Goal: Task Accomplishment & Management: Use online tool/utility

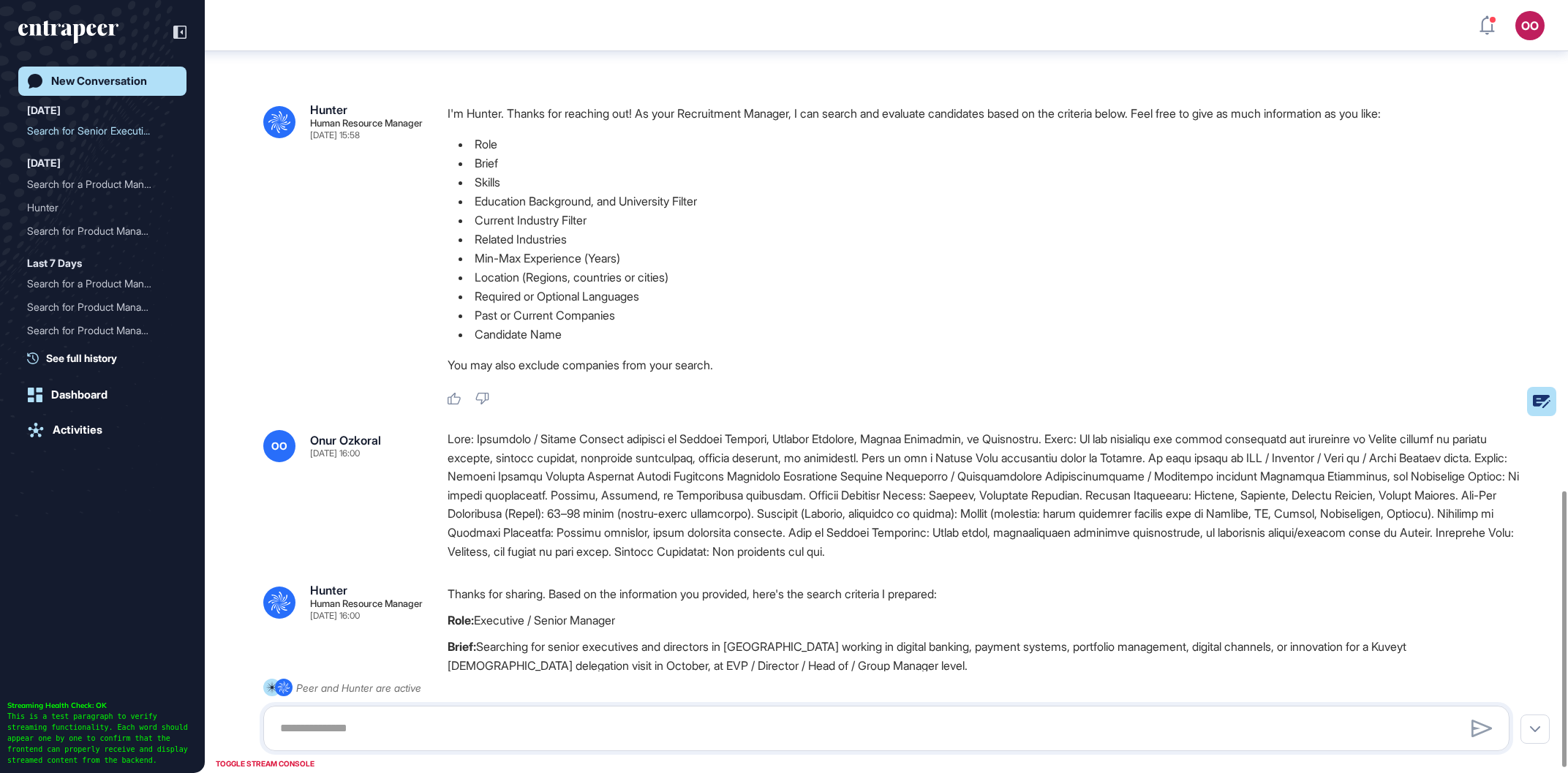
scroll to position [1375, 0]
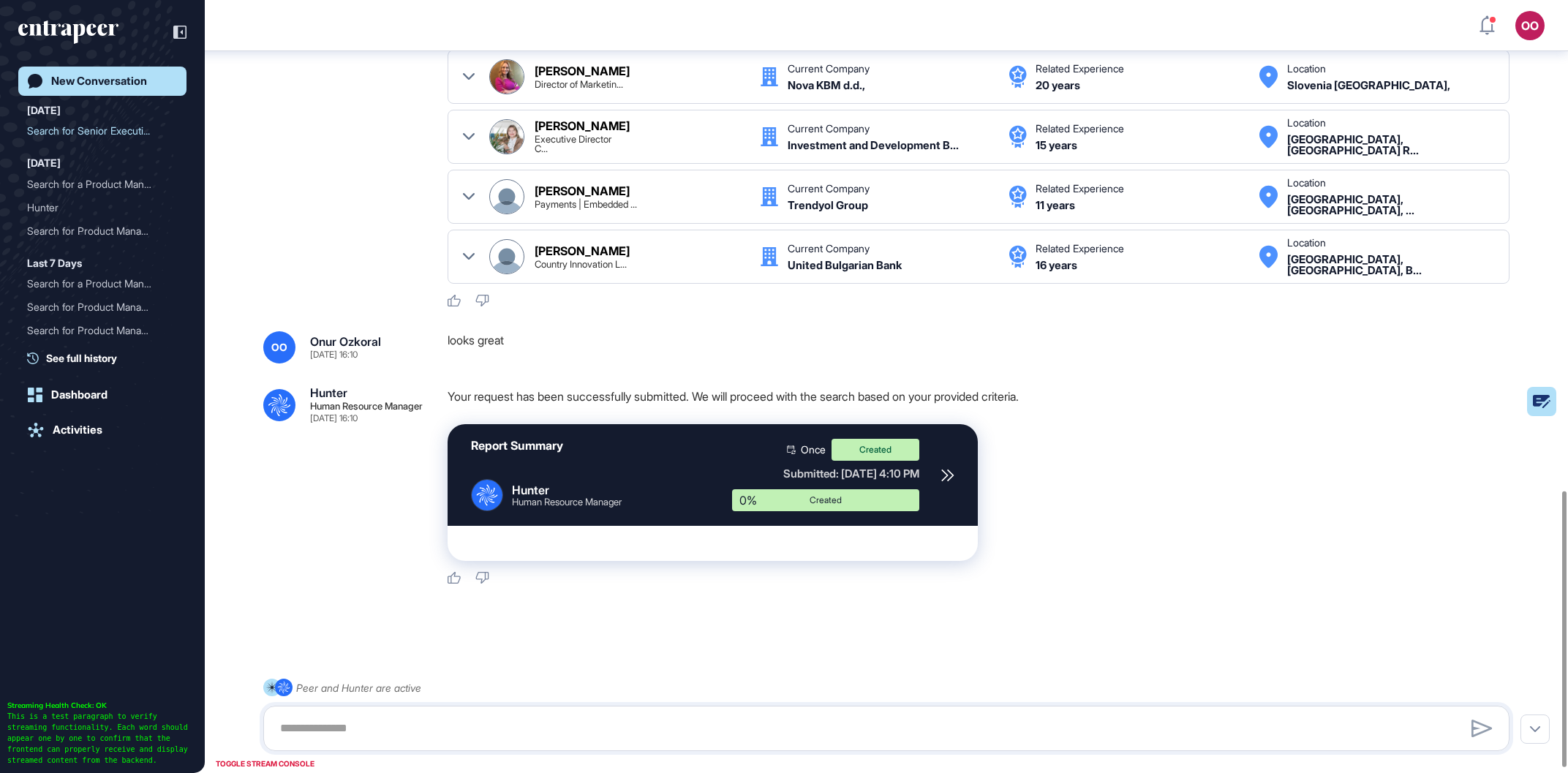
click at [952, 473] on div at bounding box center [947, 475] width 14 height 72
click at [998, 574] on div "Your request has been successfully submitted. We will proceed with the search b…" at bounding box center [984, 486] width 1073 height 198
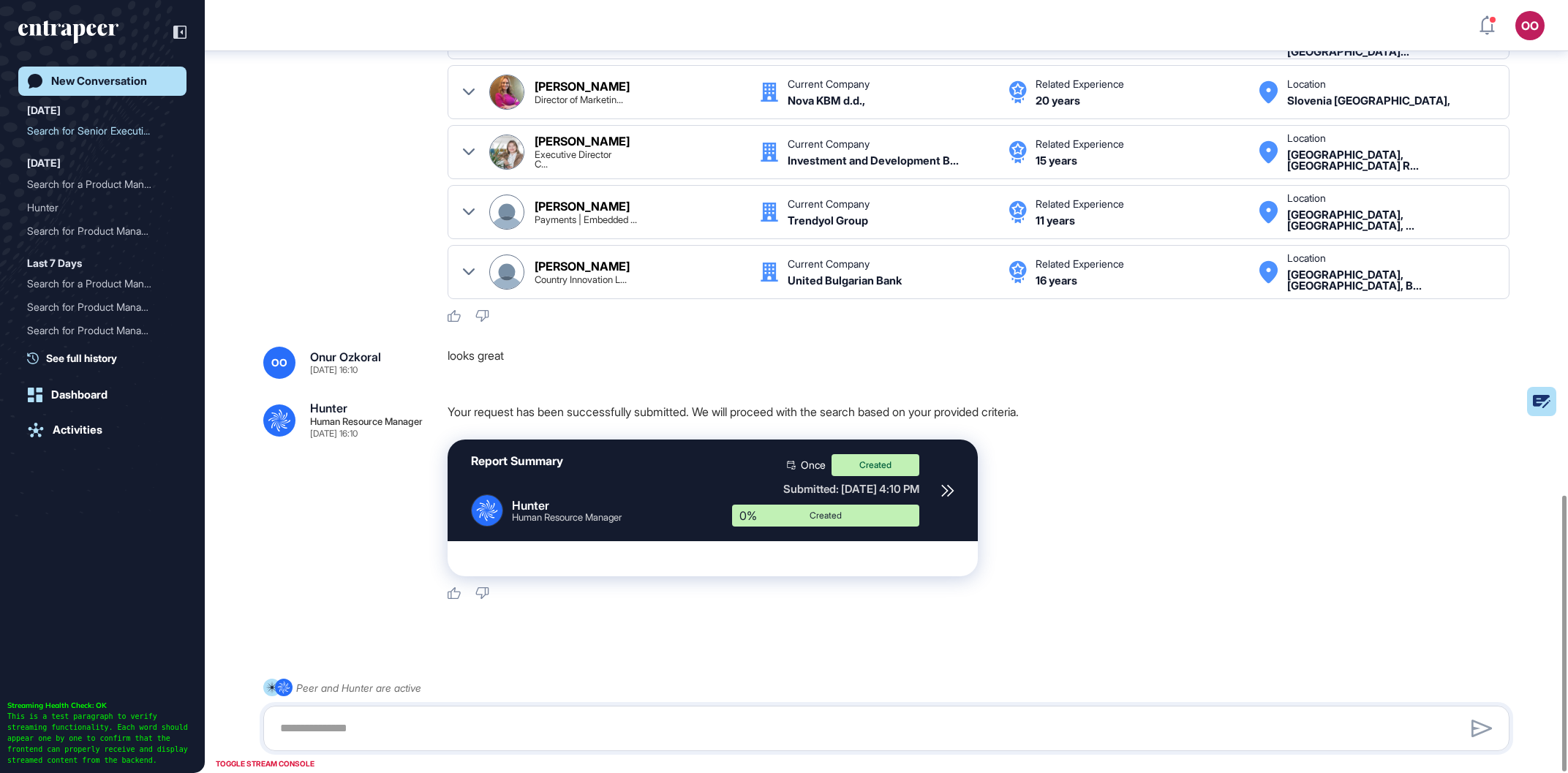
scroll to position [1387, 0]
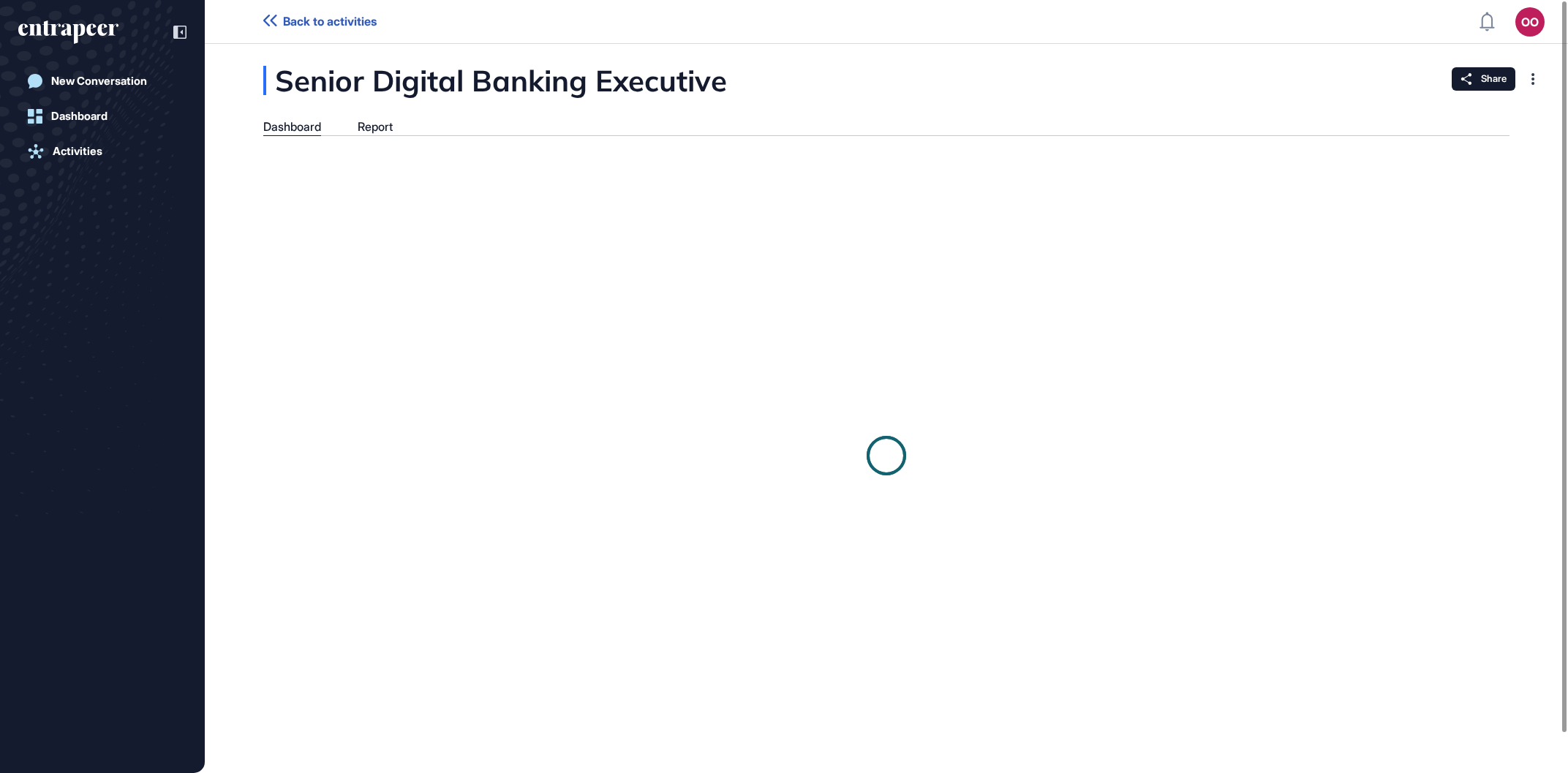
scroll to position [1, 1]
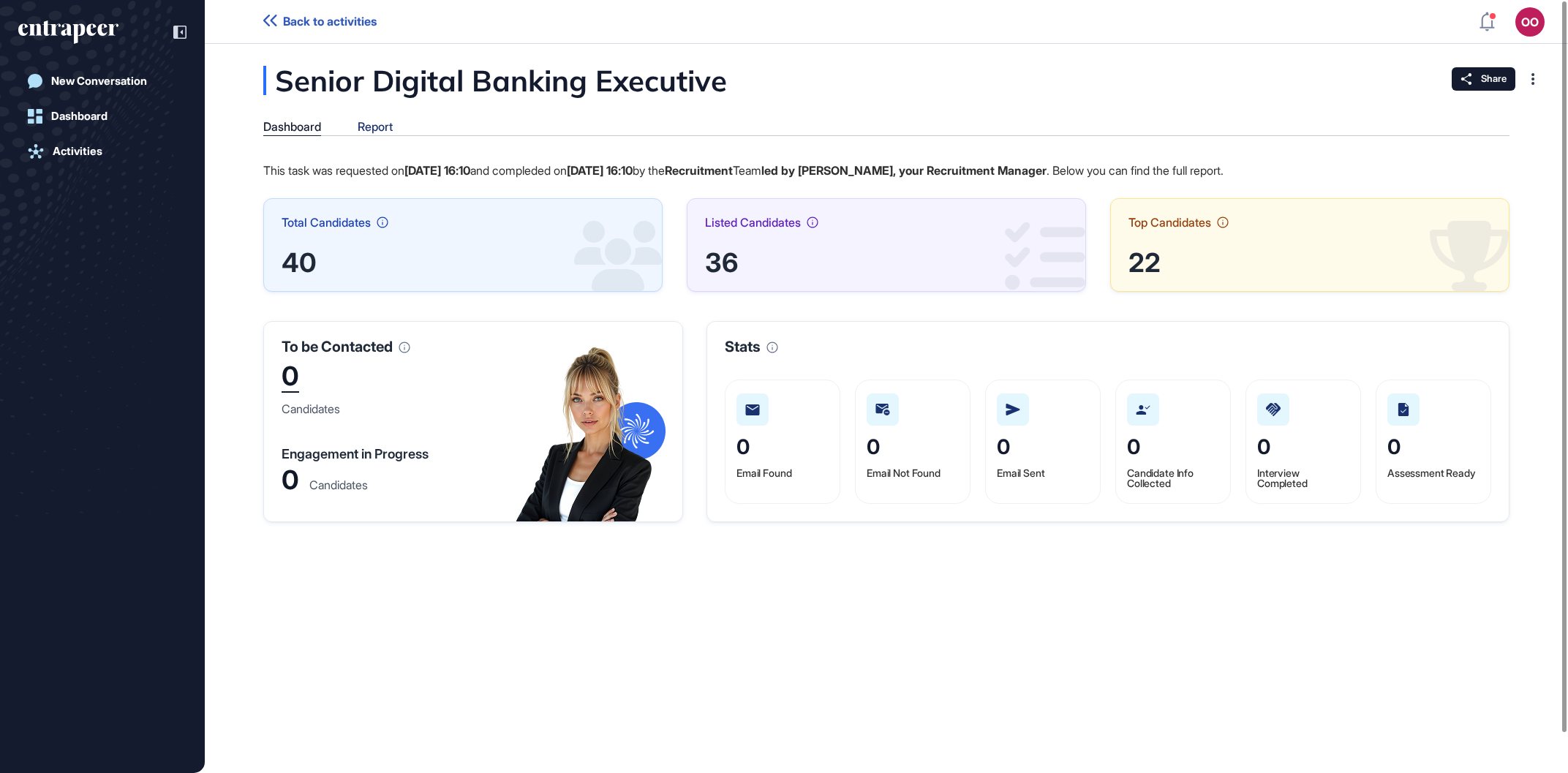
click at [386, 124] on div "Report" at bounding box center [375, 127] width 35 height 14
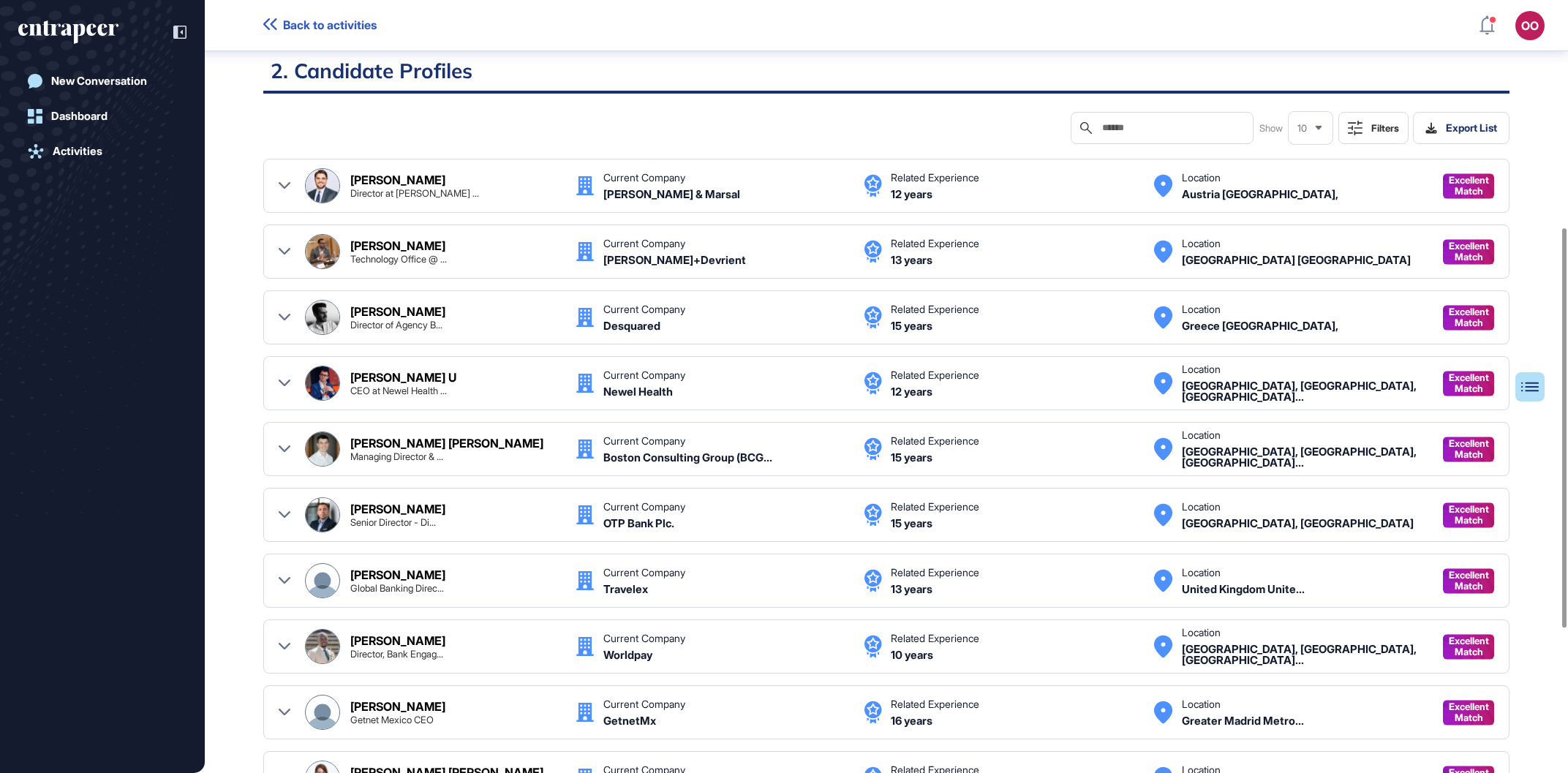
scroll to position [673, 0]
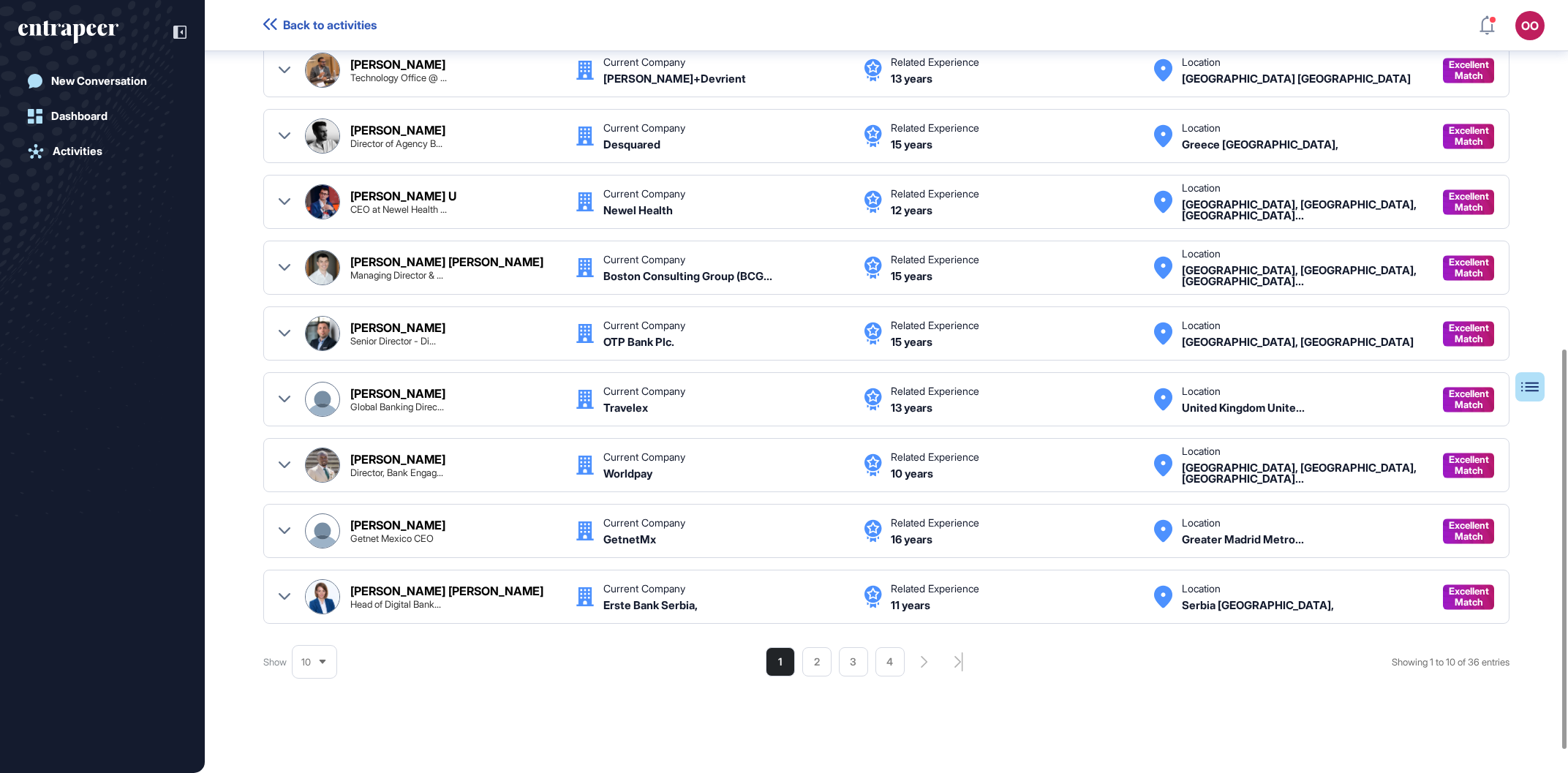
click at [1335, 227] on div "[PERSON_NAME] U CEO at Newel Health ... Current Company Newel Health Related Ex…" at bounding box center [885, 202] width 1246 height 54
click at [815, 653] on li "2" at bounding box center [816, 661] width 29 height 29
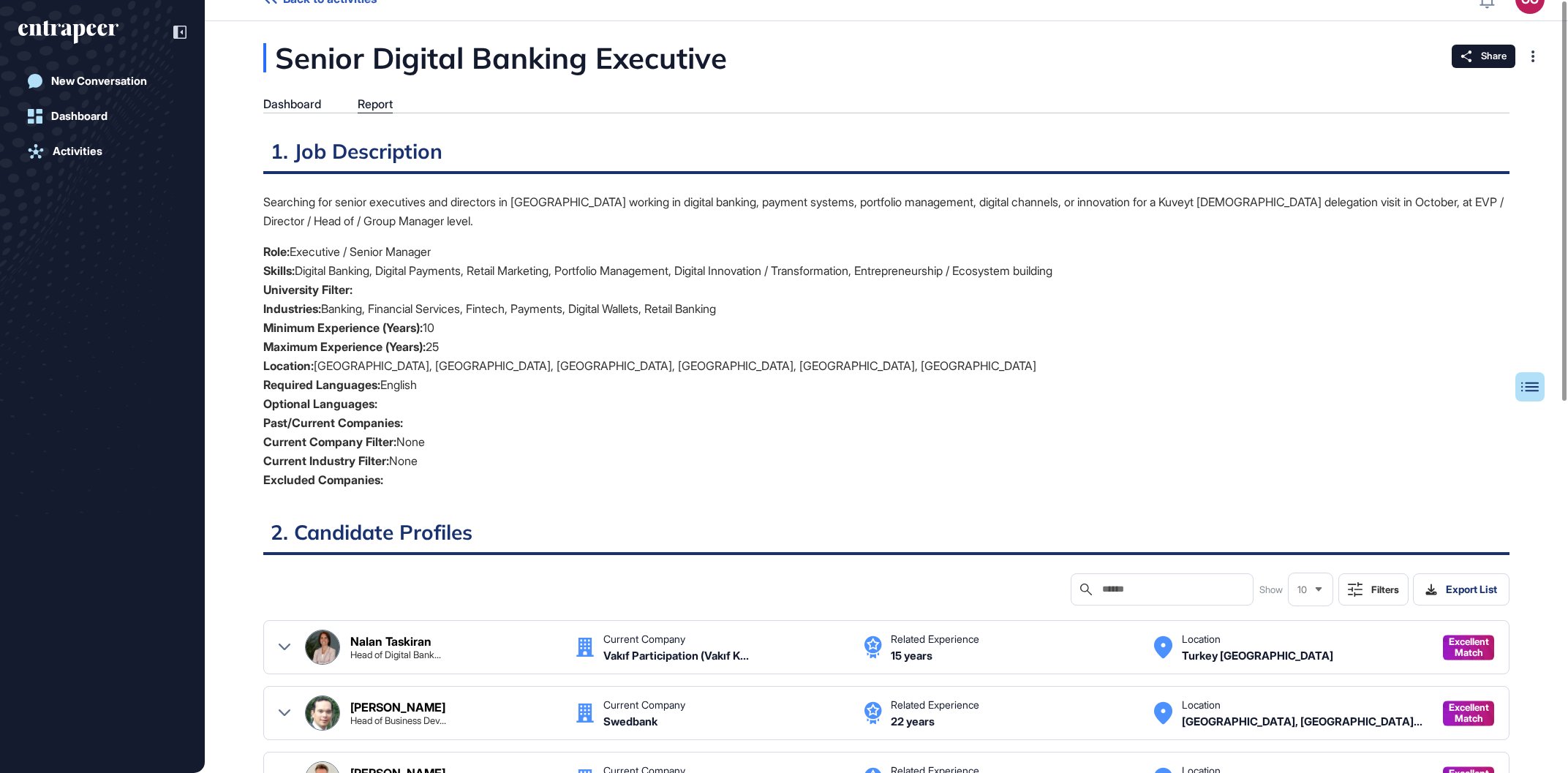
scroll to position [0, 0]
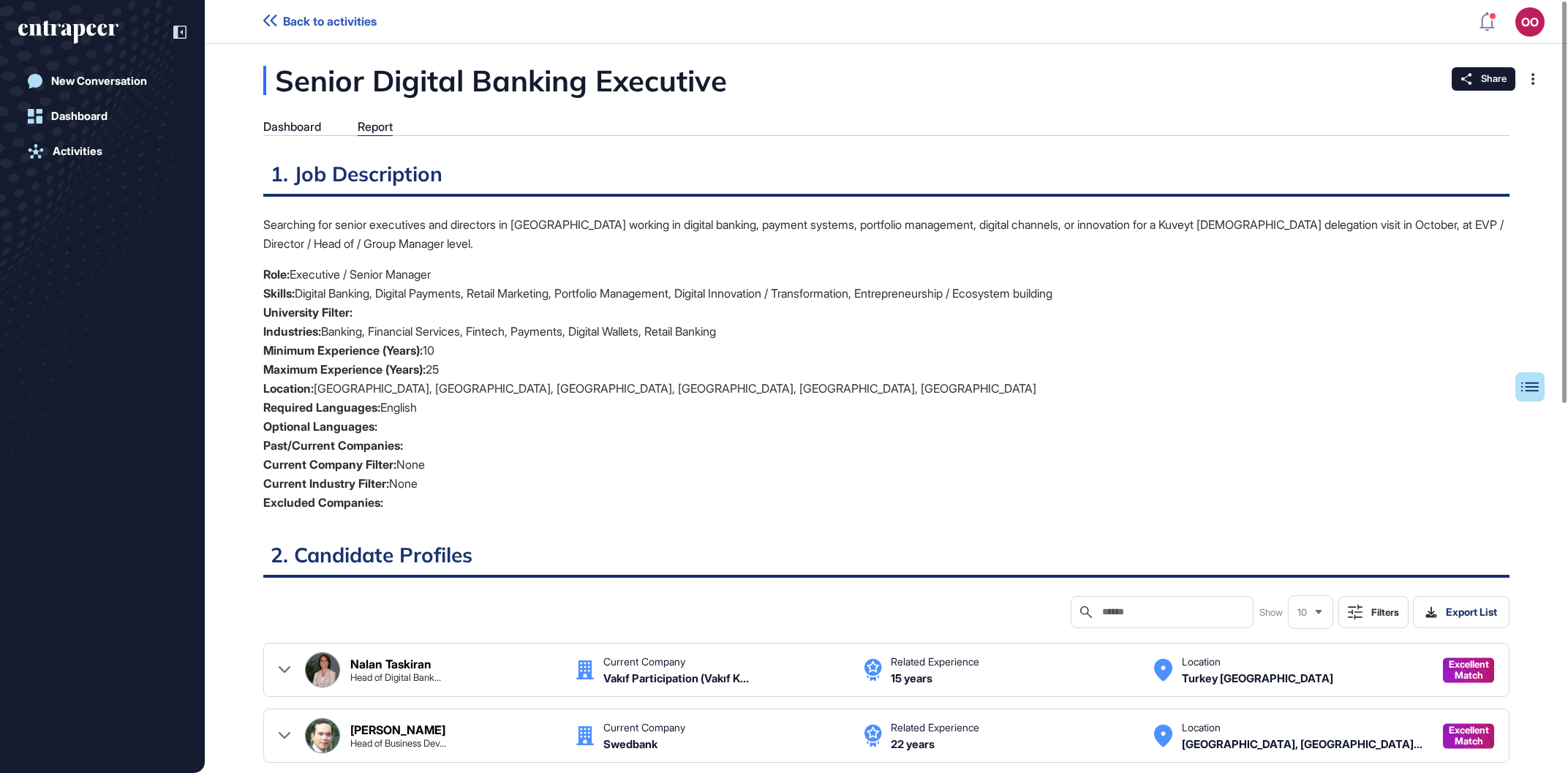
click at [715, 473] on li "Current Company Filter: None" at bounding box center [885, 464] width 1246 height 19
drag, startPoint x: 678, startPoint y: 414, endPoint x: 678, endPoint y: 405, distance: 9.0
click at [675, 415] on li "Required Languages: English" at bounding box center [885, 407] width 1246 height 19
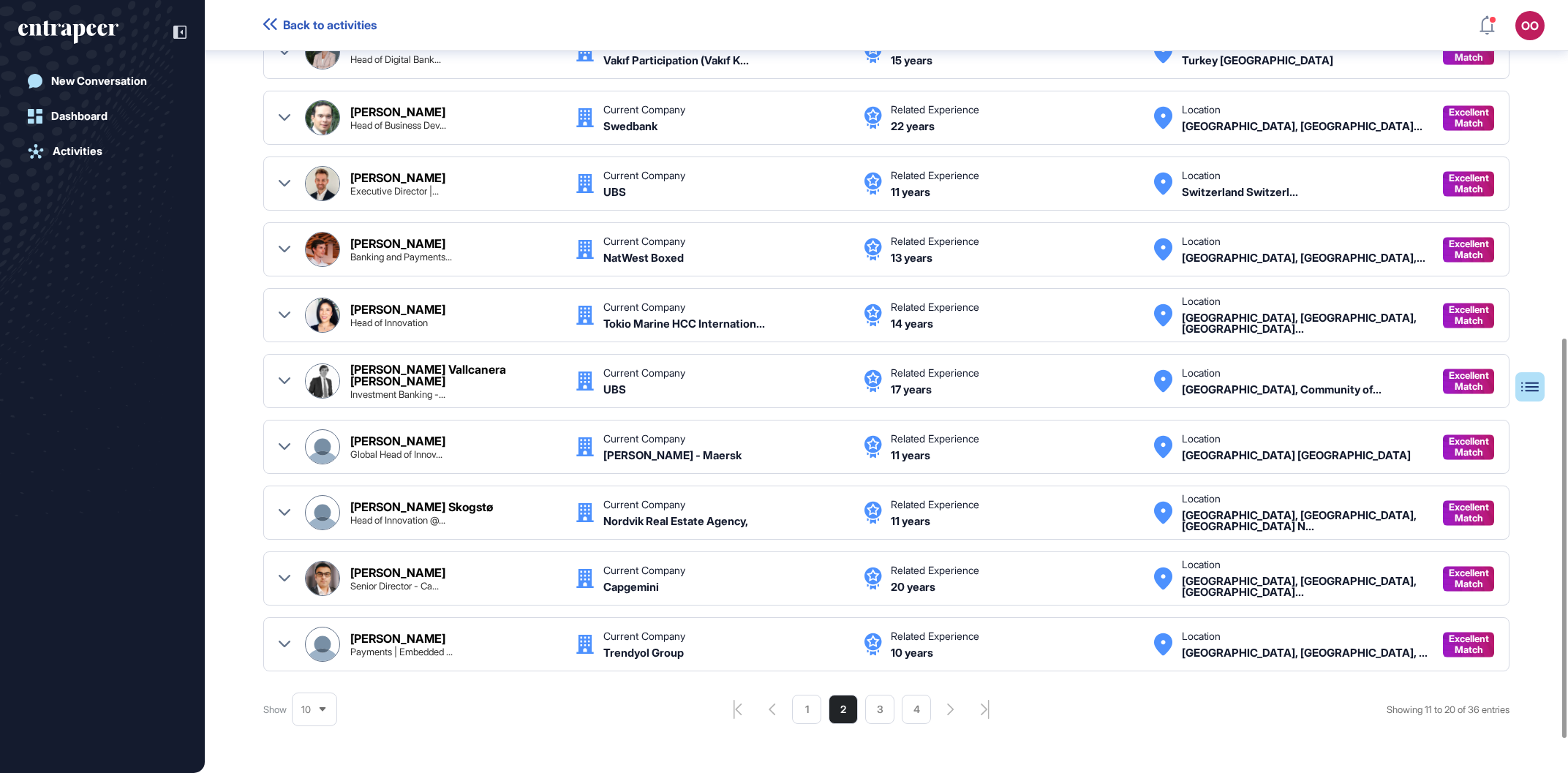
scroll to position [717, 0]
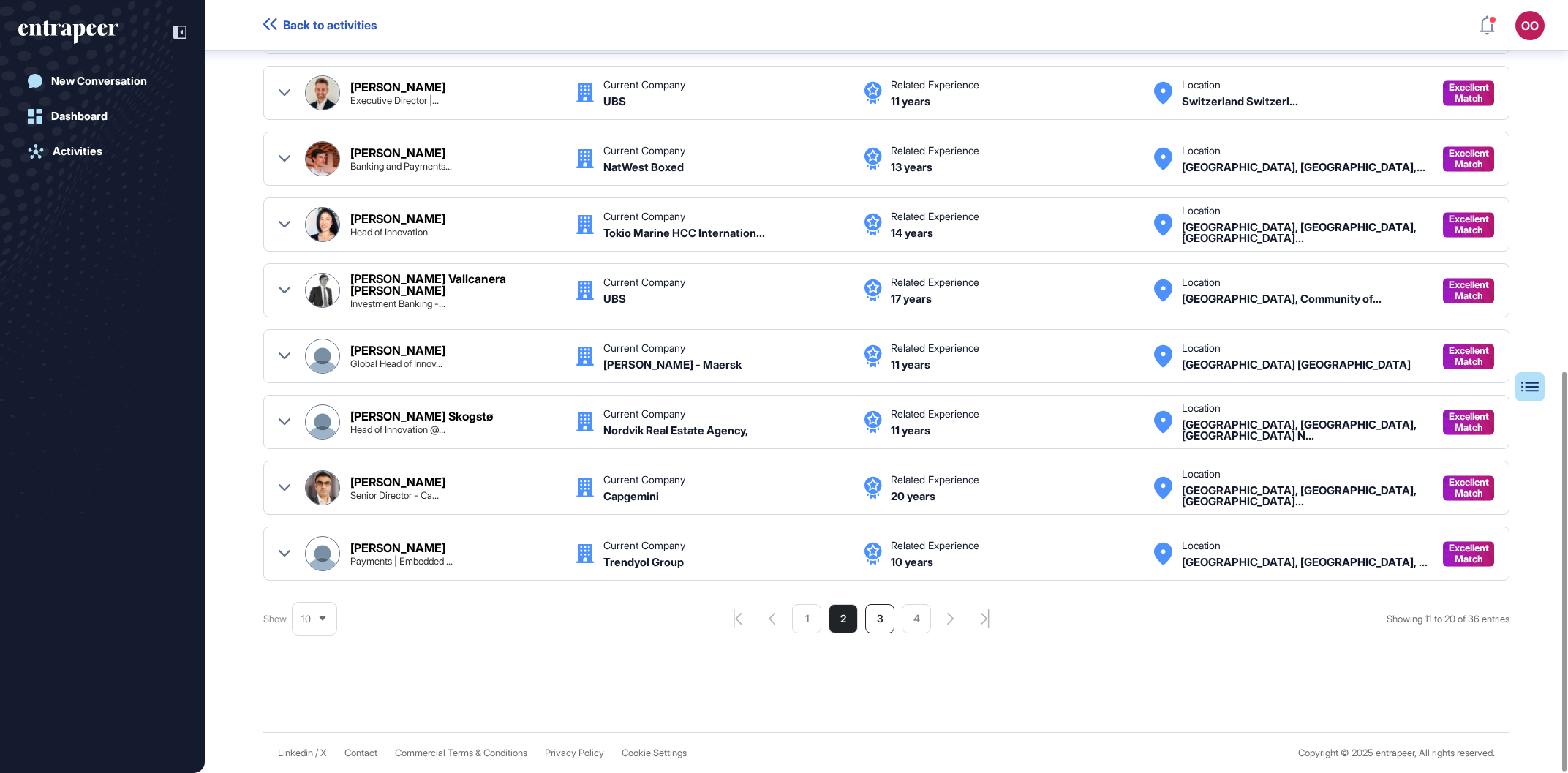
click at [876, 617] on li "3" at bounding box center [878, 618] width 29 height 29
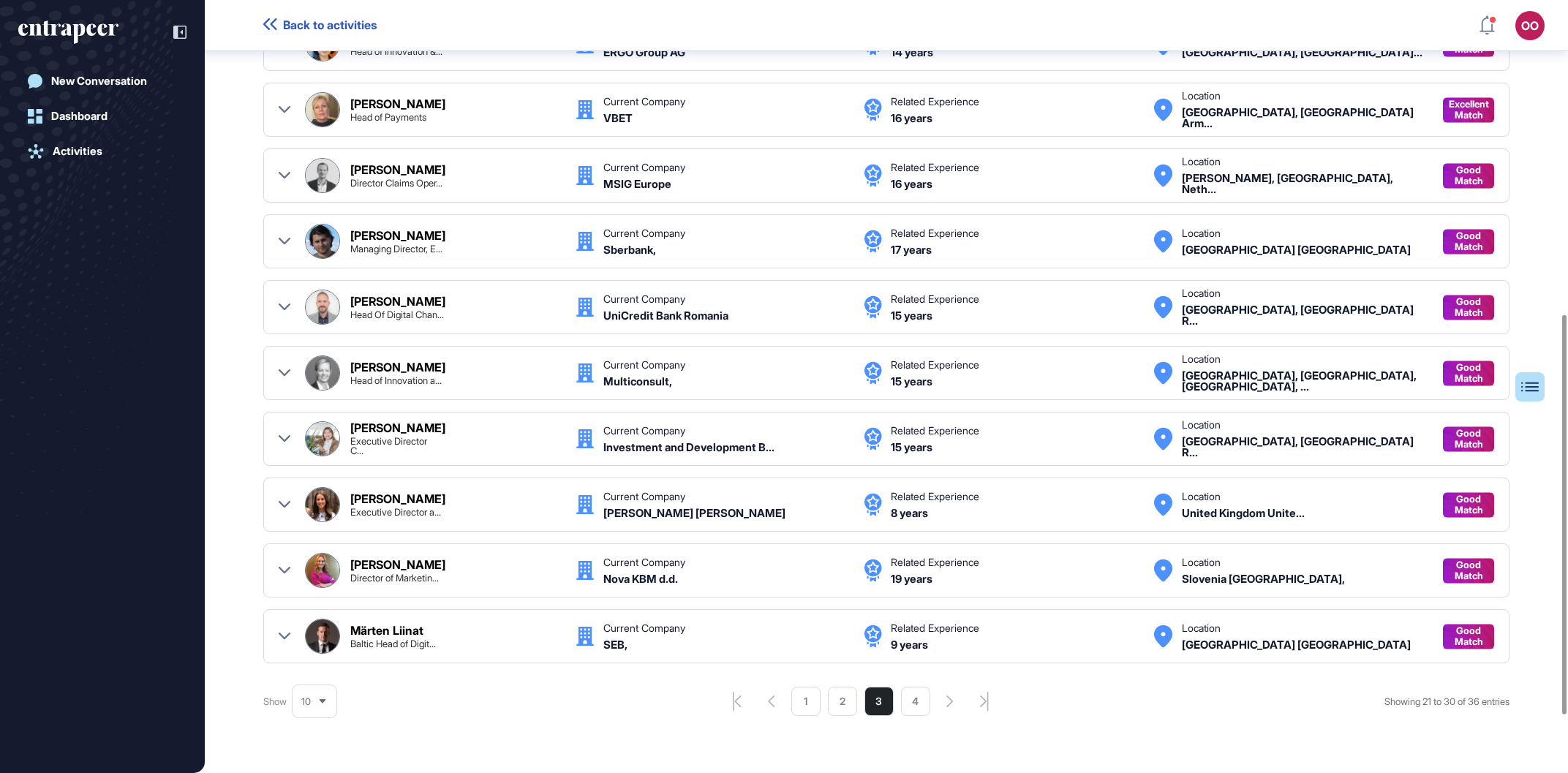
scroll to position [657, 0]
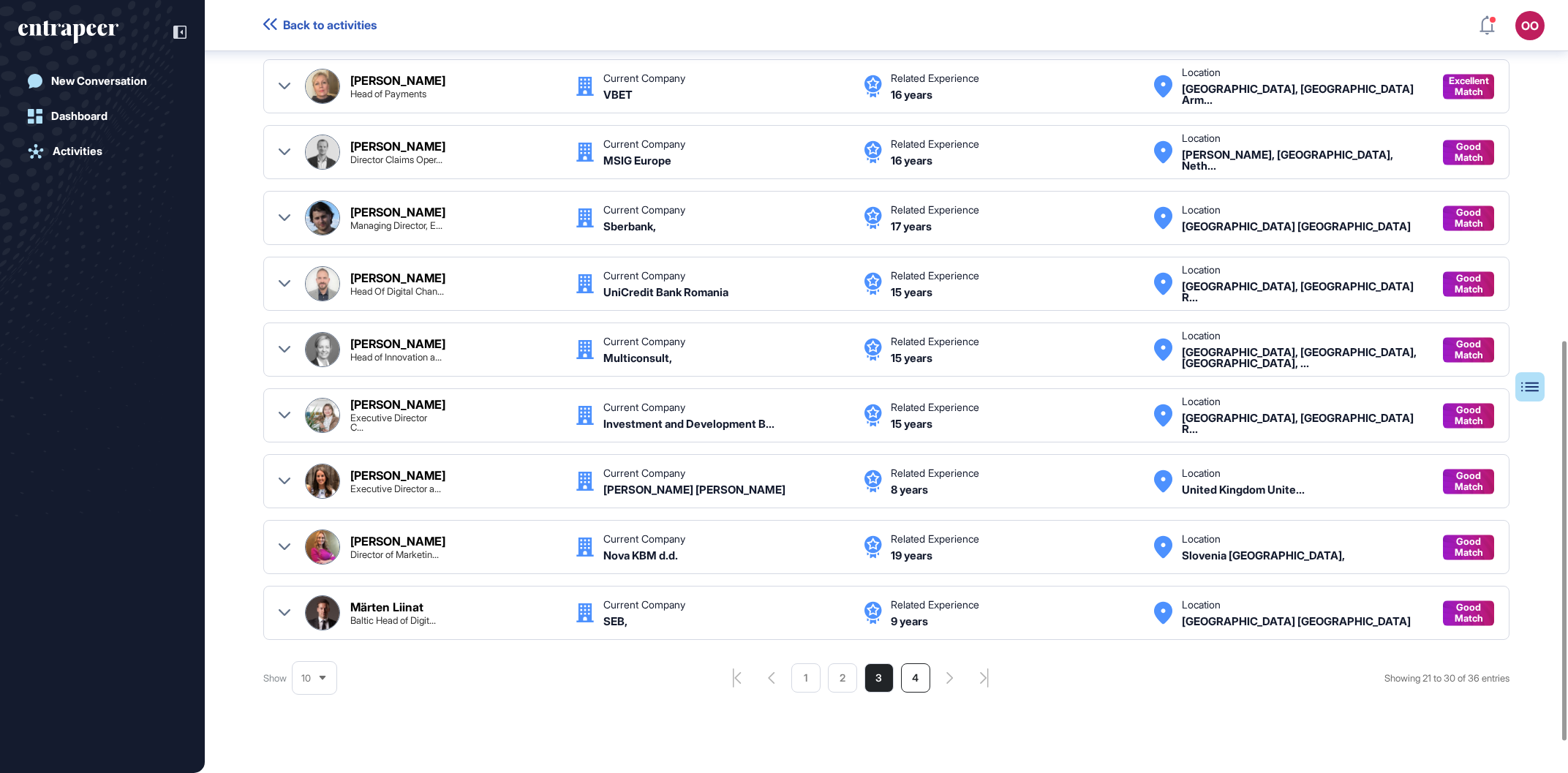
drag, startPoint x: 911, startPoint y: 683, endPoint x: 911, endPoint y: 673, distance: 10.0
click at [911, 673] on li "4" at bounding box center [914, 678] width 29 height 29
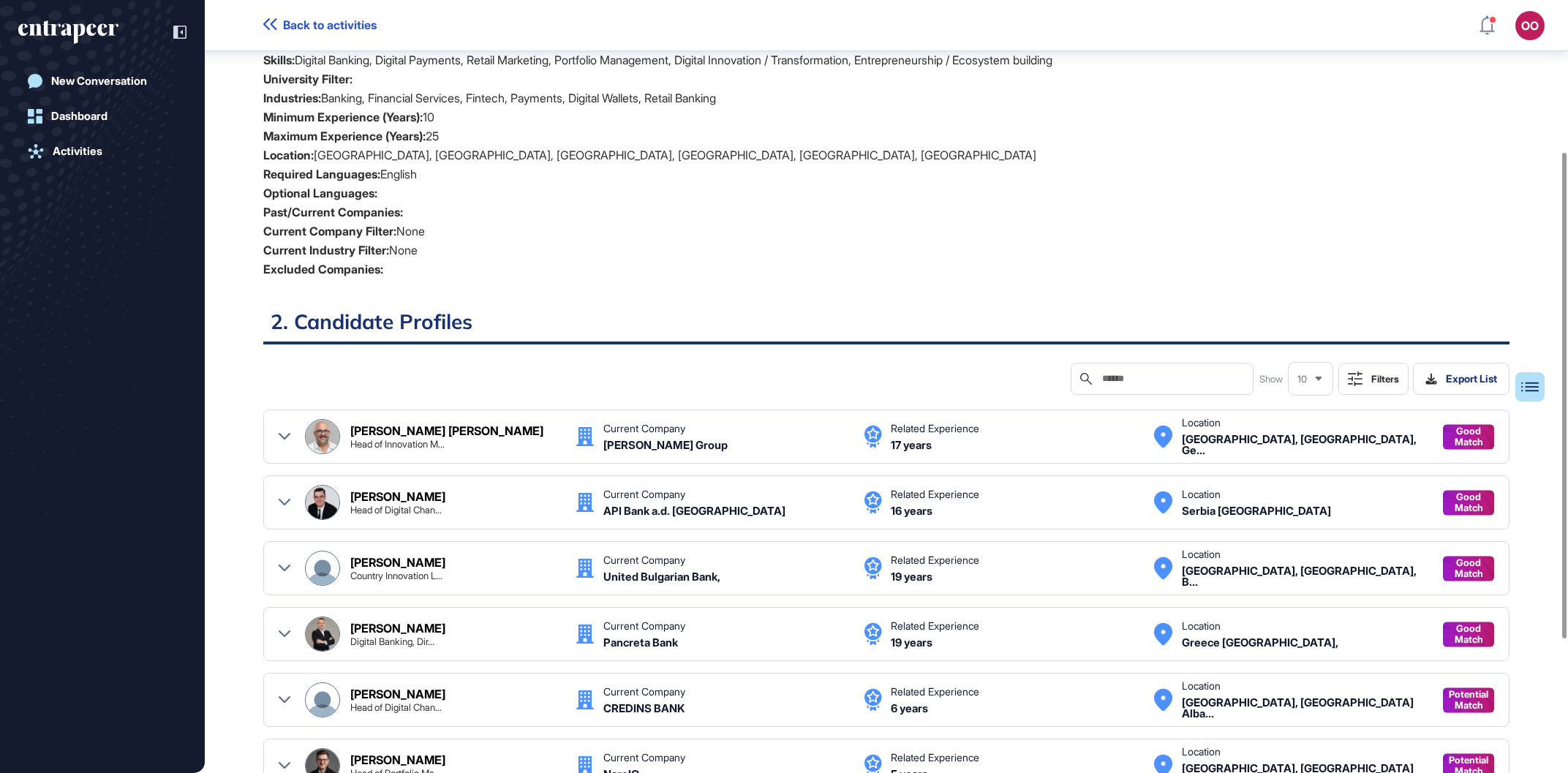
scroll to position [452, 0]
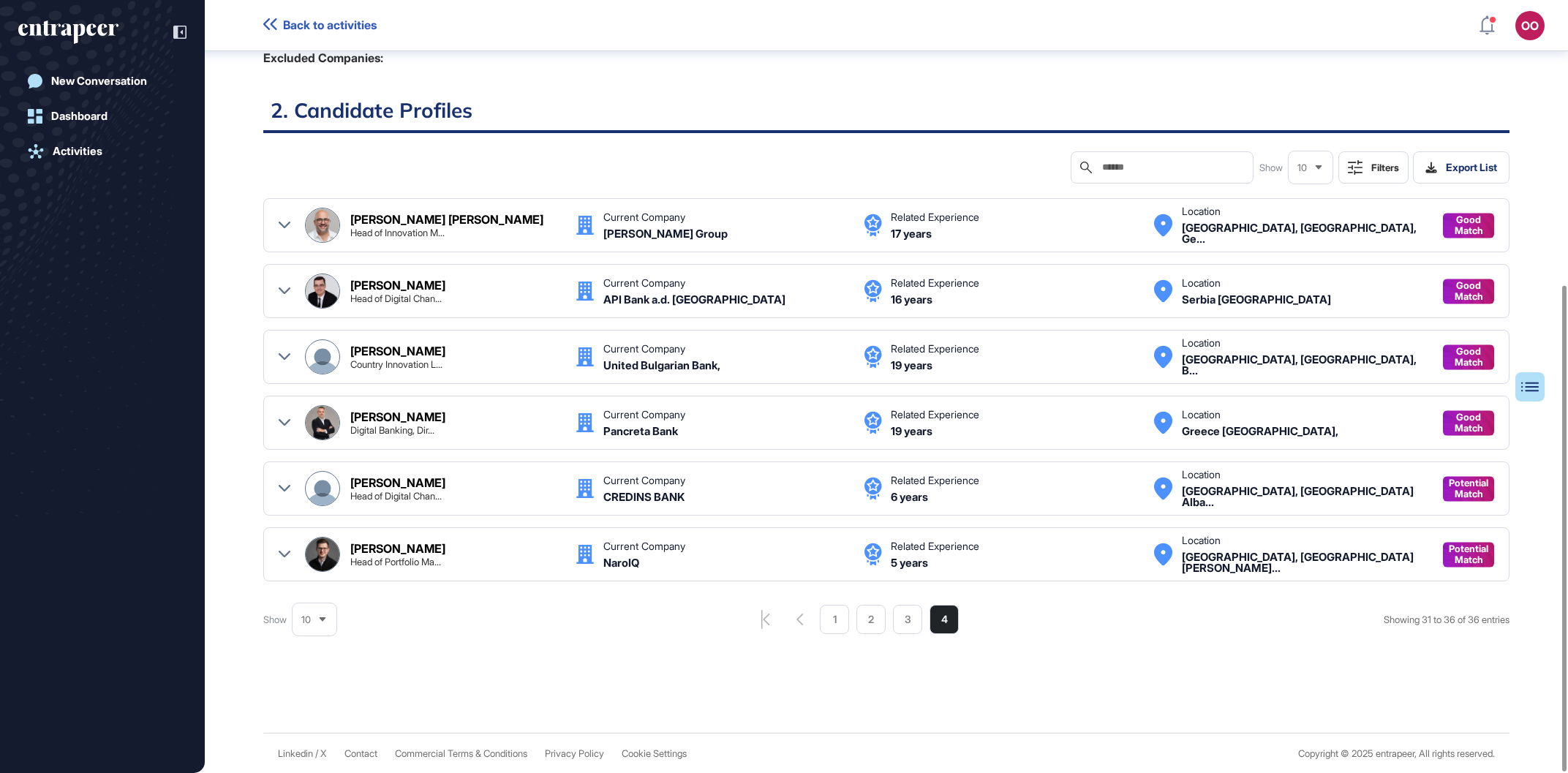
click at [844, 619] on ul "1 2 3 4" at bounding box center [888, 619] width 139 height 29
click at [842, 615] on ul "1 2 3 4" at bounding box center [888, 619] width 139 height 29
click at [834, 623] on li "1" at bounding box center [833, 619] width 29 height 29
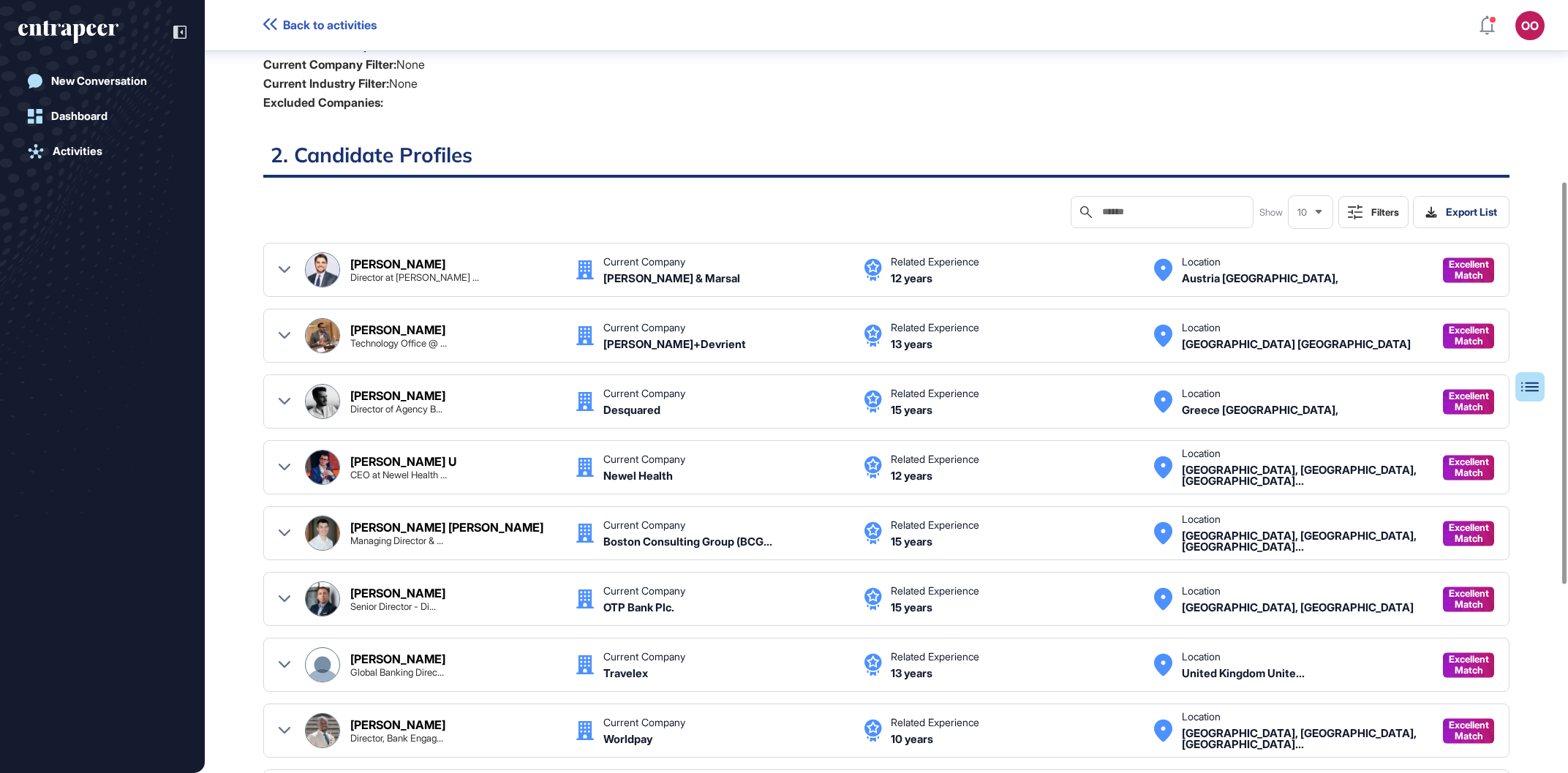
scroll to position [500, 0]
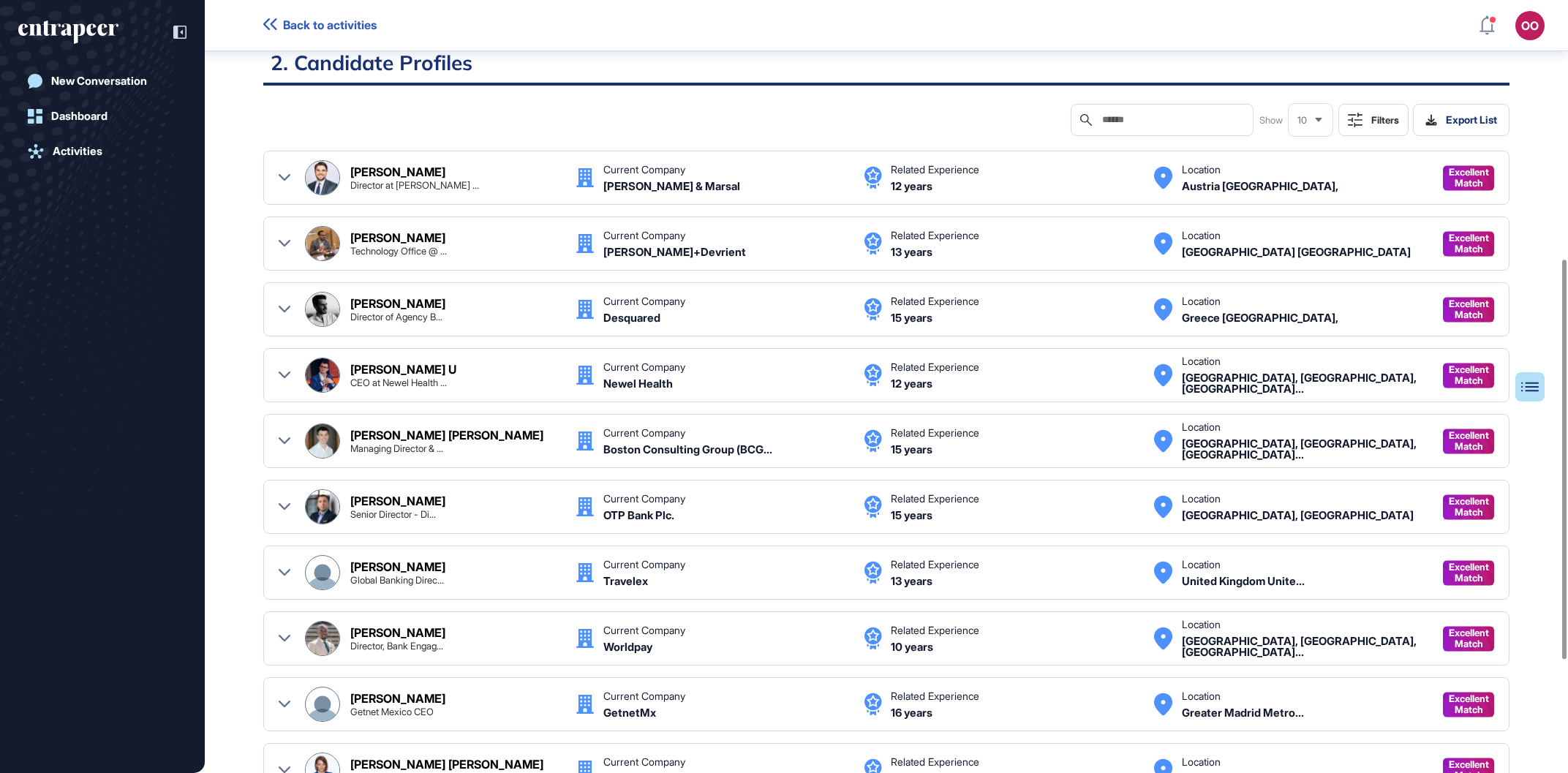
click at [147, 55] on div "New Conversation Dashboard Activities" at bounding box center [102, 377] width 168 height 718
click at [146, 64] on div "New Conversation Dashboard Activities" at bounding box center [102, 377] width 168 height 718
click at [146, 72] on link "New Conversation" at bounding box center [102, 81] width 168 height 29
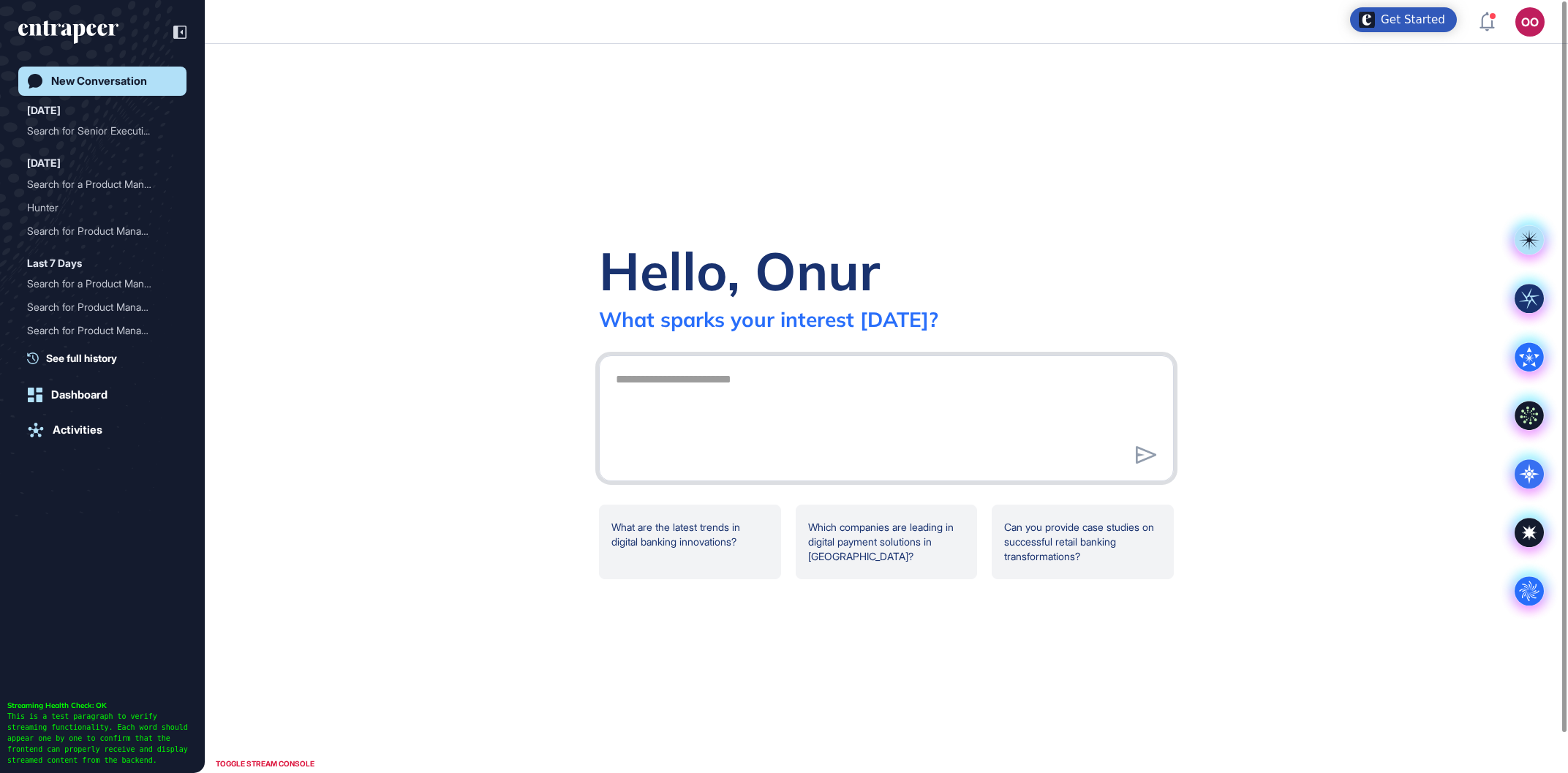
click at [778, 418] on textarea at bounding box center [885, 416] width 559 height 102
paste textarea "**********"
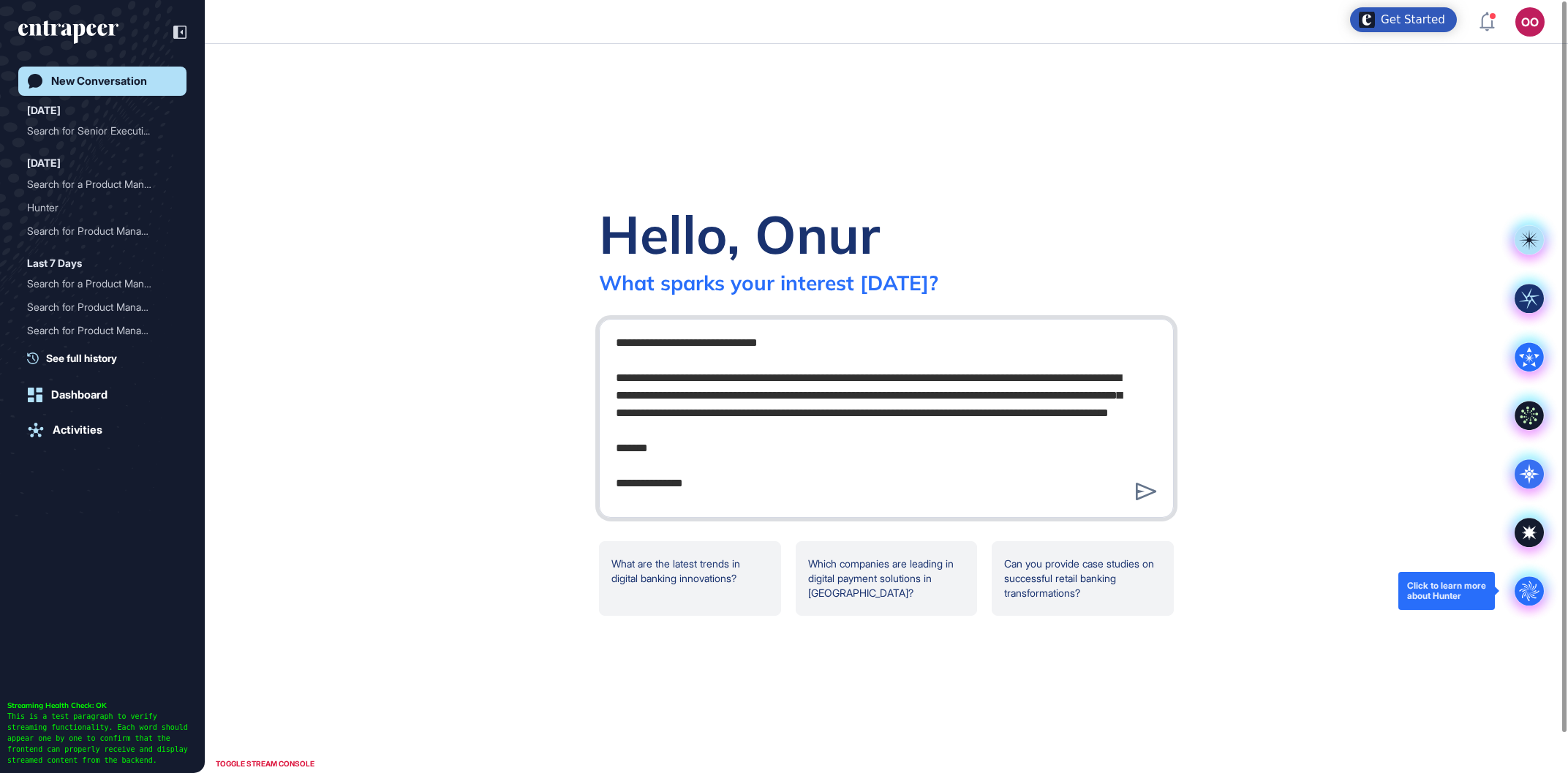
type textarea "**********"
click at [1532, 581] on circle at bounding box center [1528, 590] width 29 height 29
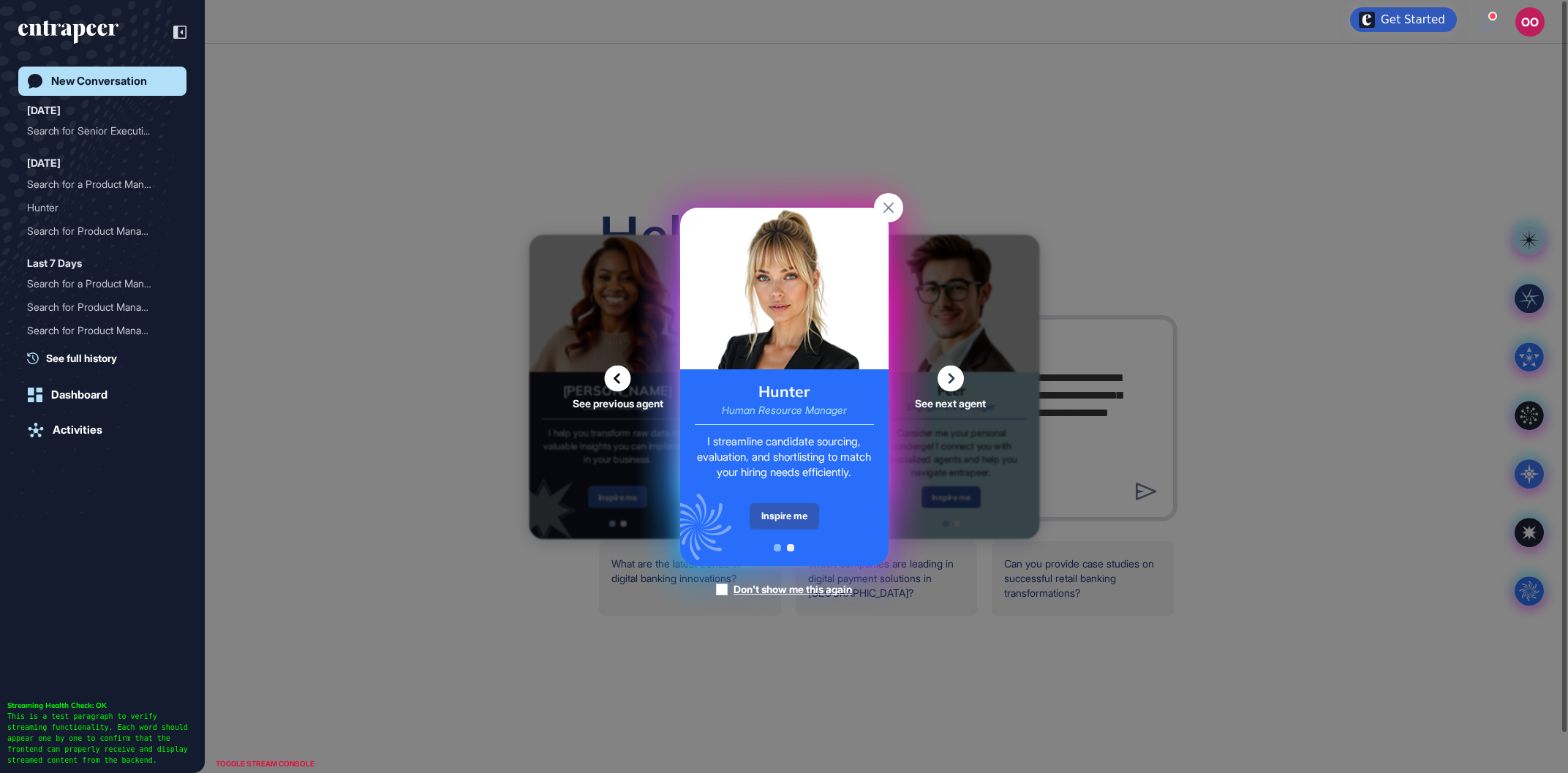
click at [796, 480] on div "I streamline candidate sourcing, evaluation, and shortlisting to match your hir…" at bounding box center [784, 457] width 179 height 46
click at [796, 512] on div "Inspire me" at bounding box center [784, 516] width 70 height 26
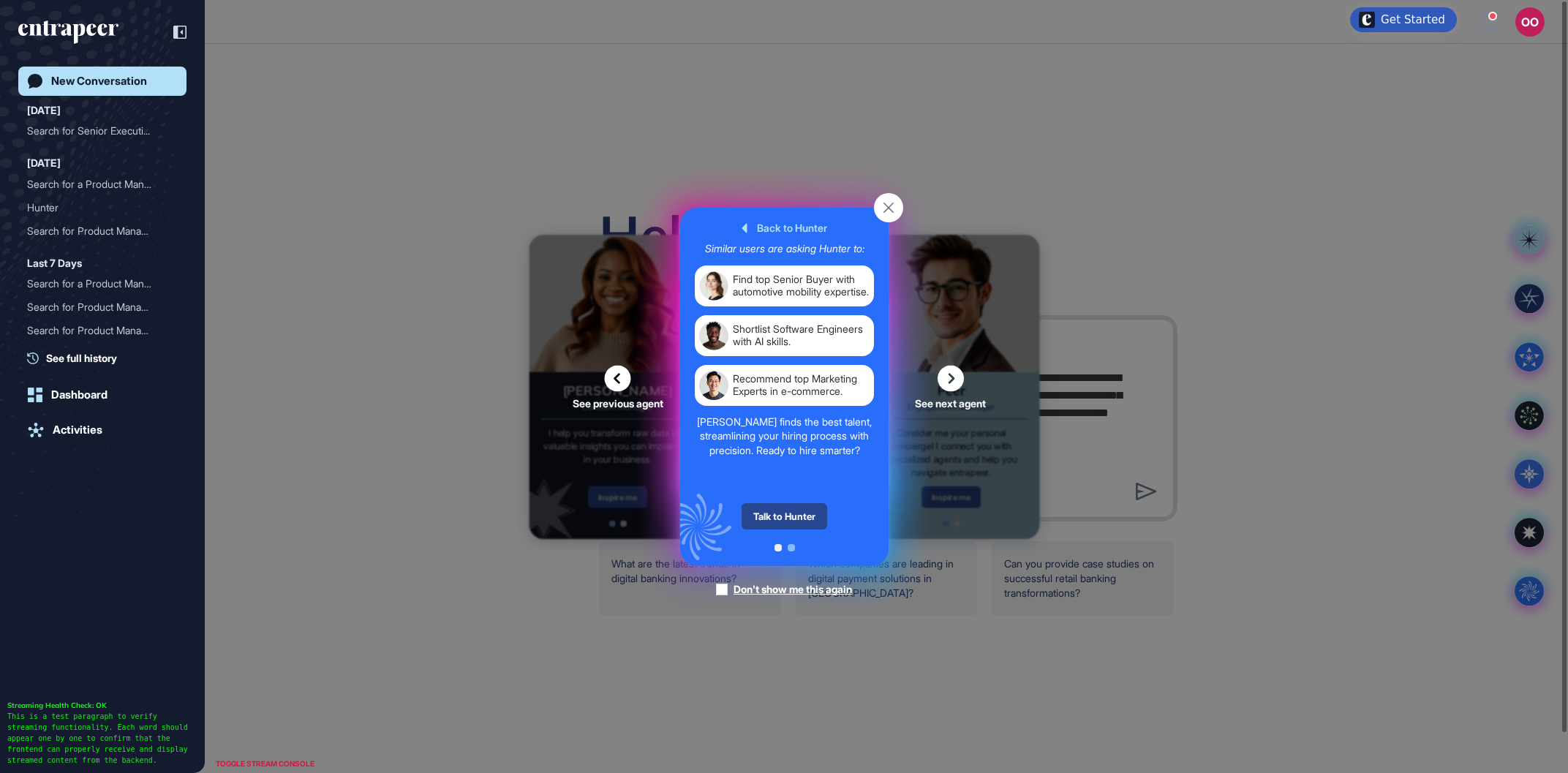
click at [796, 515] on div "Talk to Hunter" at bounding box center [784, 516] width 86 height 26
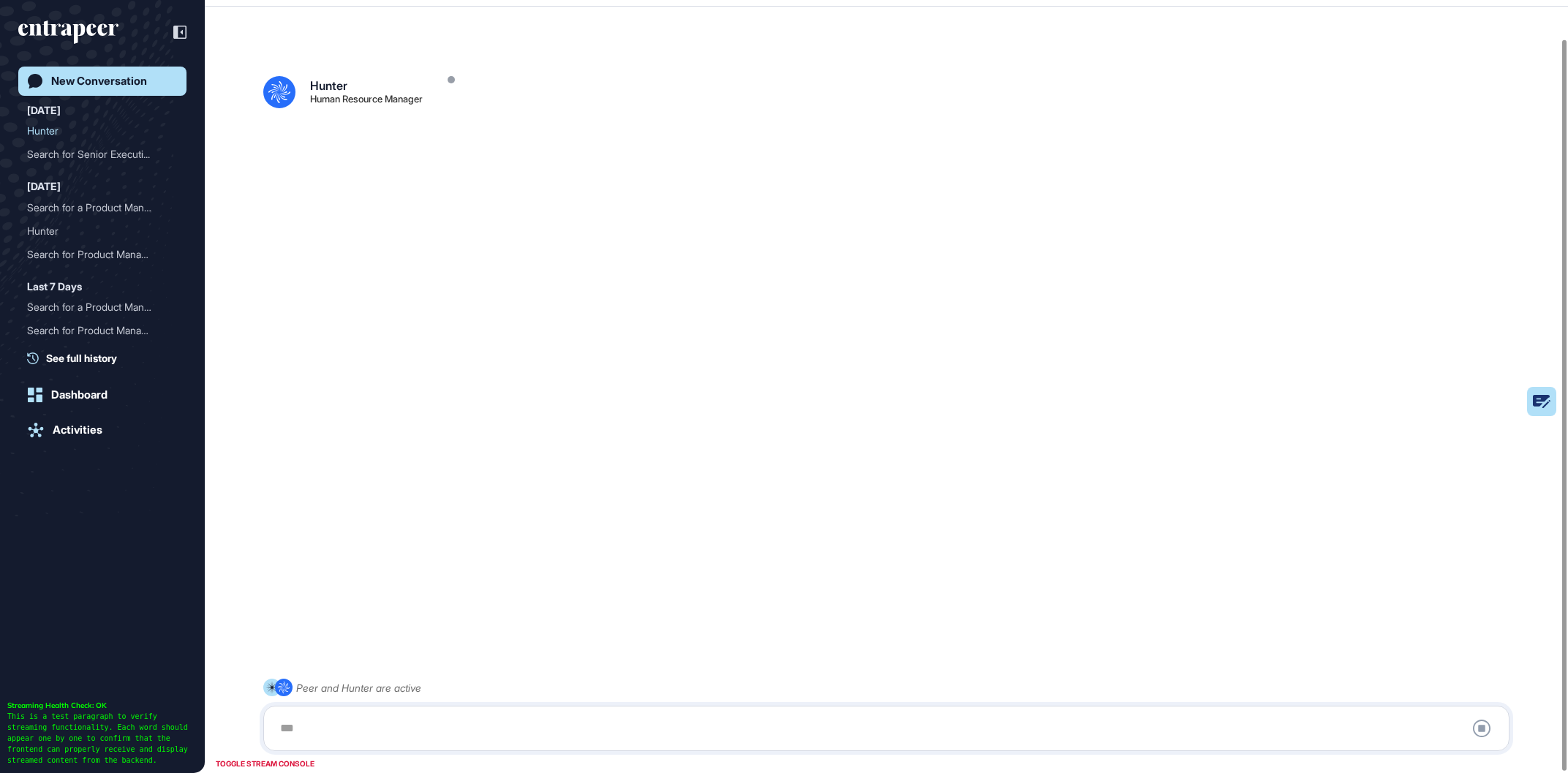
scroll to position [40, 0]
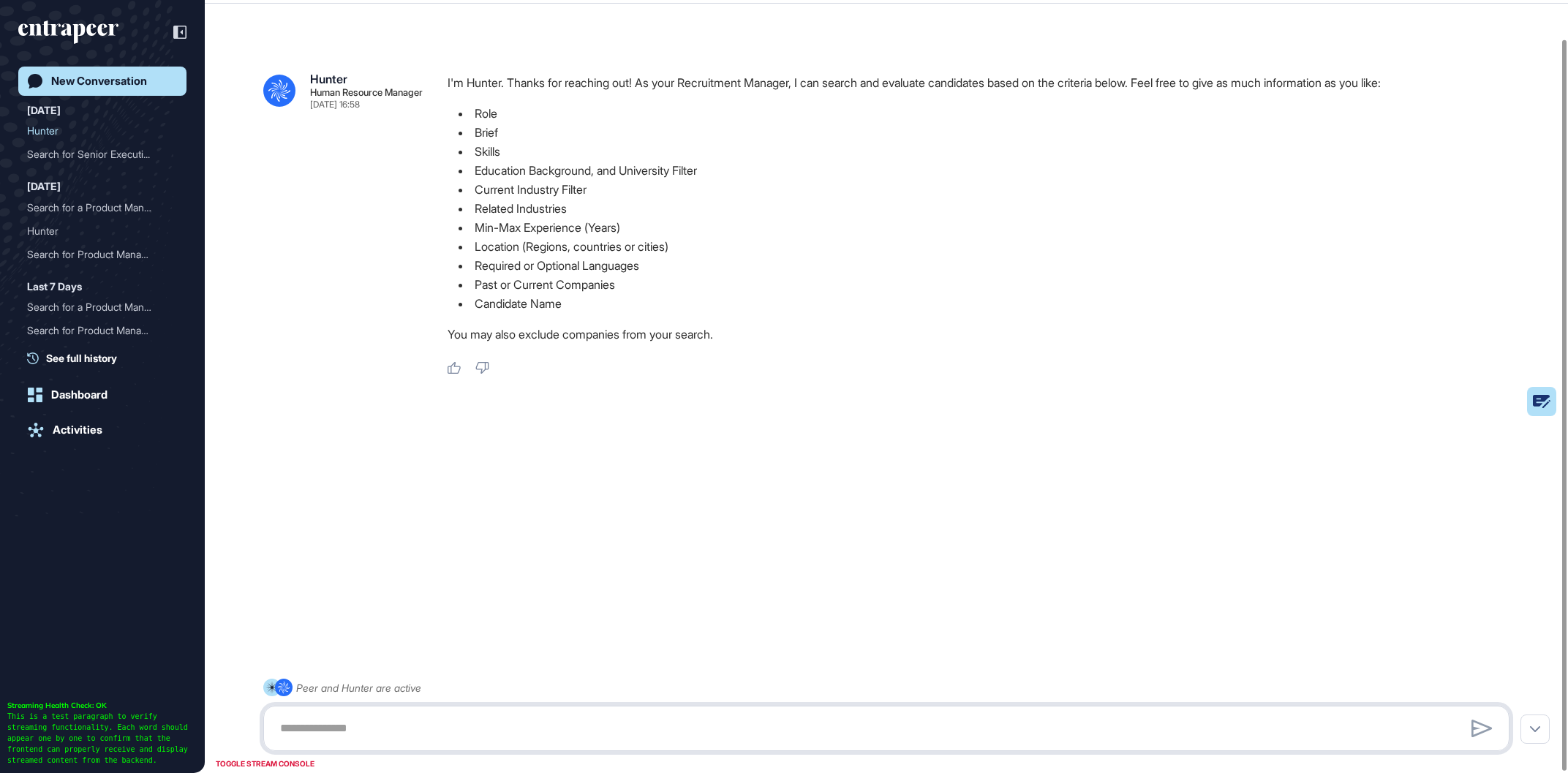
click at [581, 729] on textarea at bounding box center [885, 728] width 1230 height 29
paste textarea "**********"
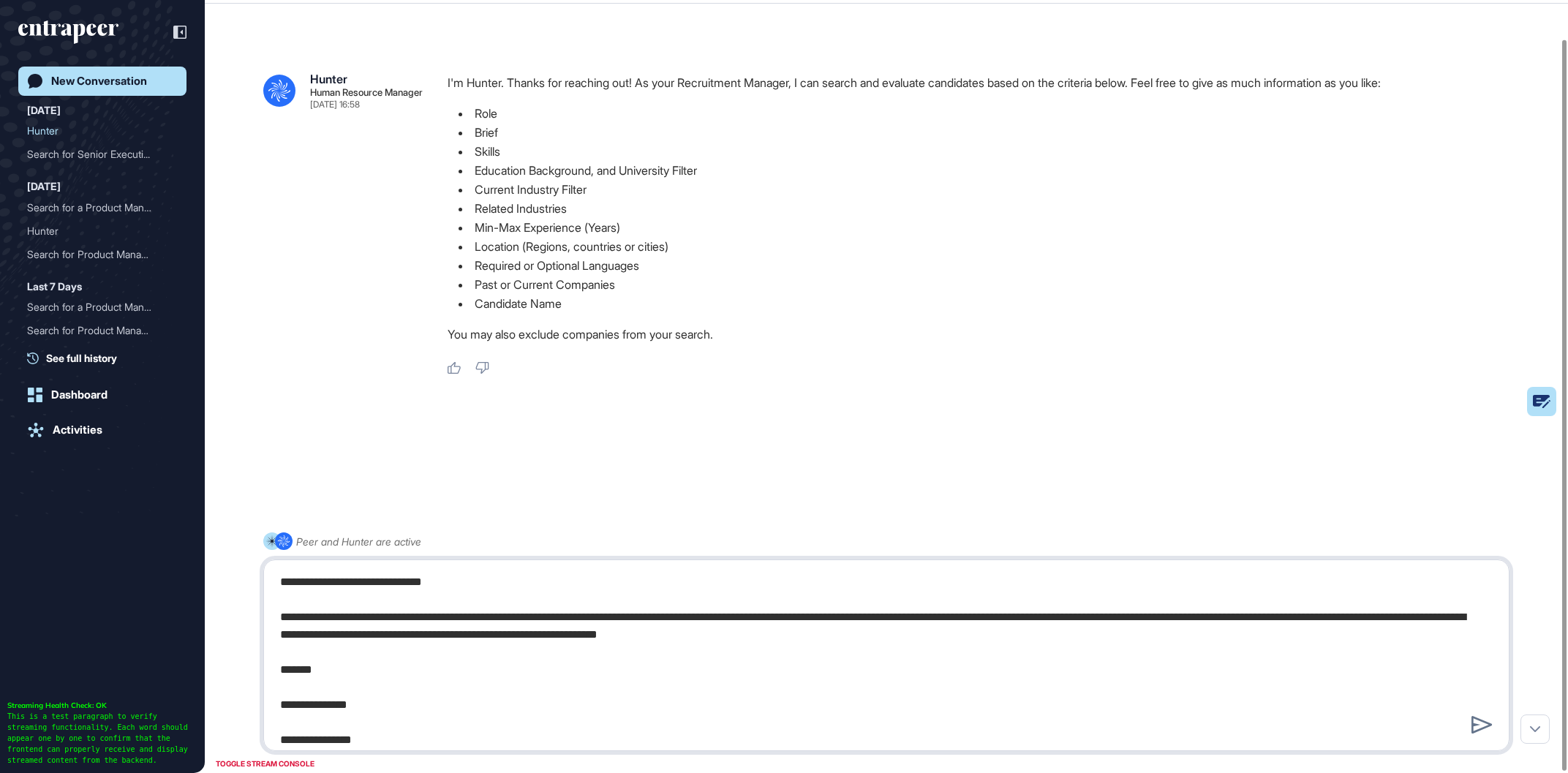
type textarea "**********"
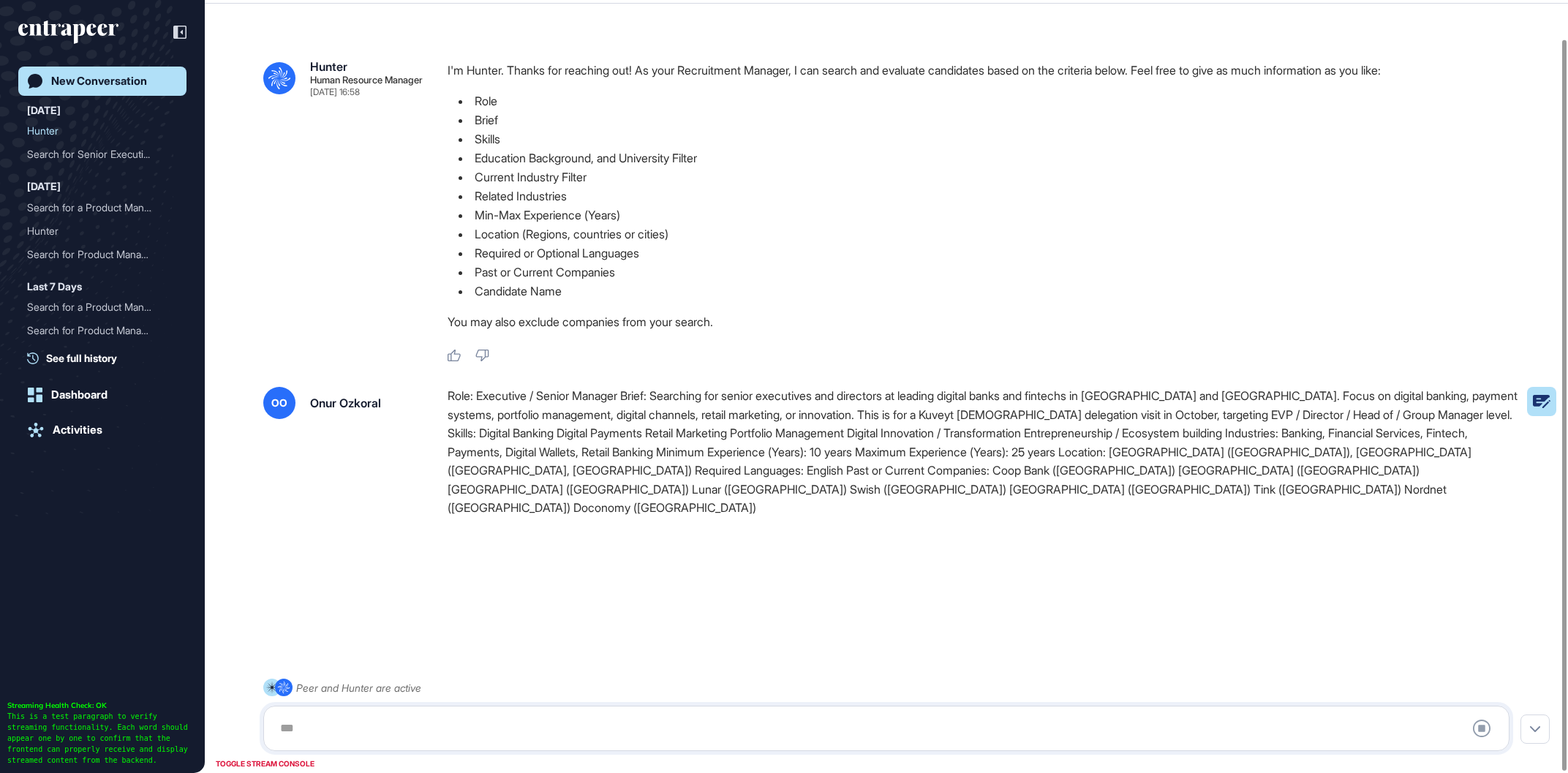
click at [721, 601] on div at bounding box center [885, 626] width 1246 height 59
click at [721, 600] on div at bounding box center [885, 626] width 1246 height 59
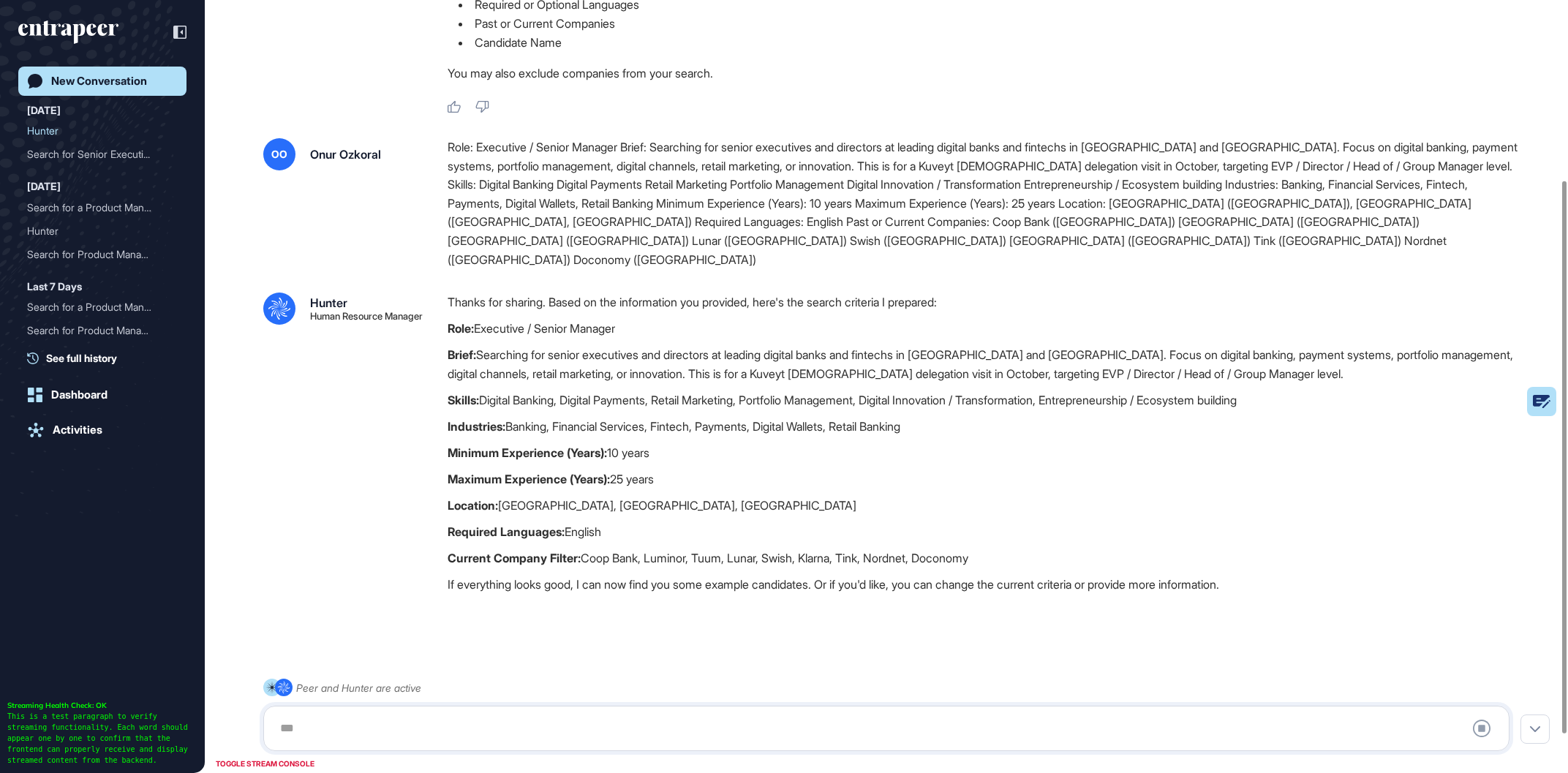
scroll to position [304, 0]
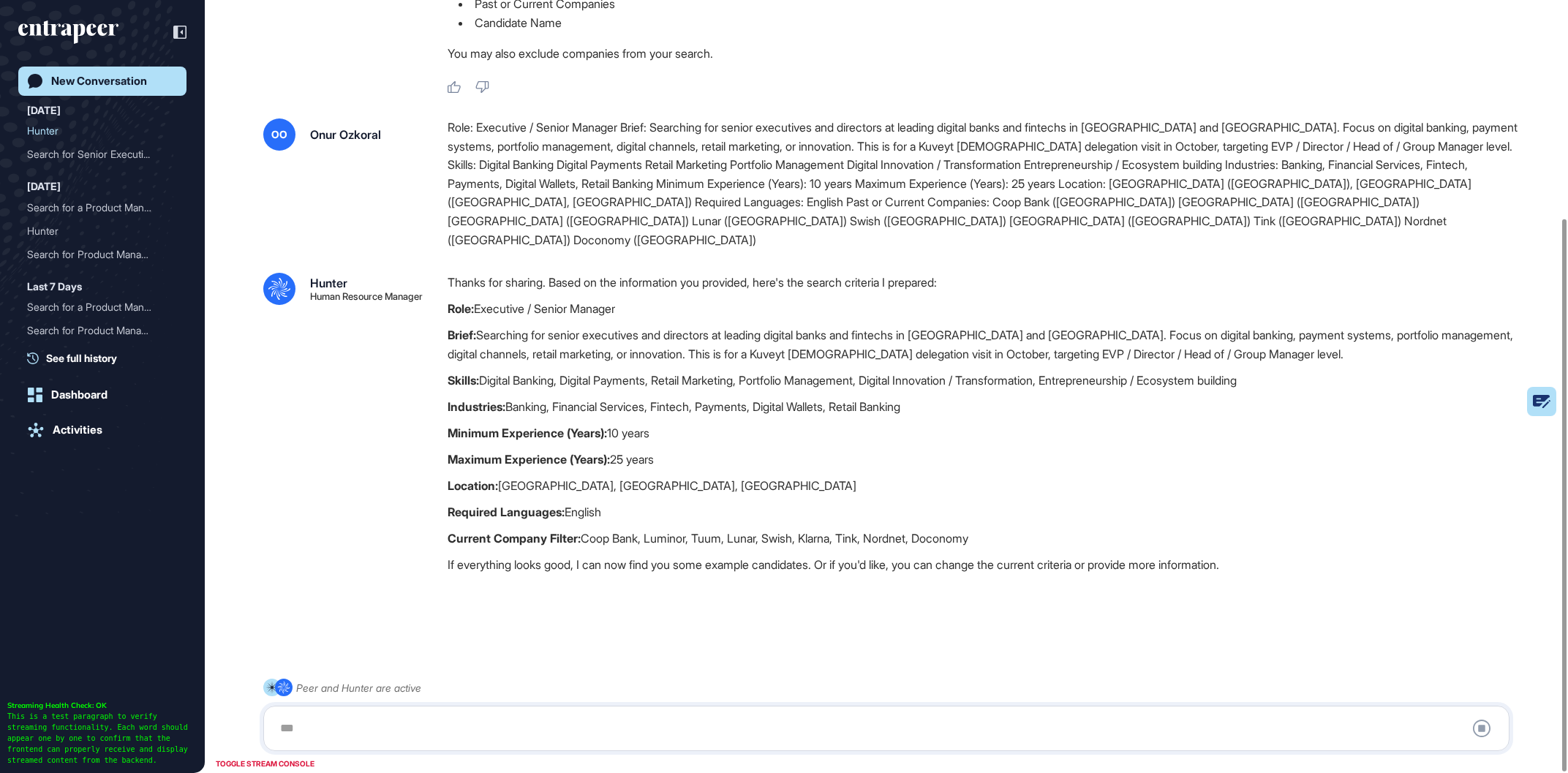
click at [620, 731] on div at bounding box center [885, 728] width 1230 height 29
click at [618, 731] on textarea at bounding box center [885, 728] width 1230 height 29
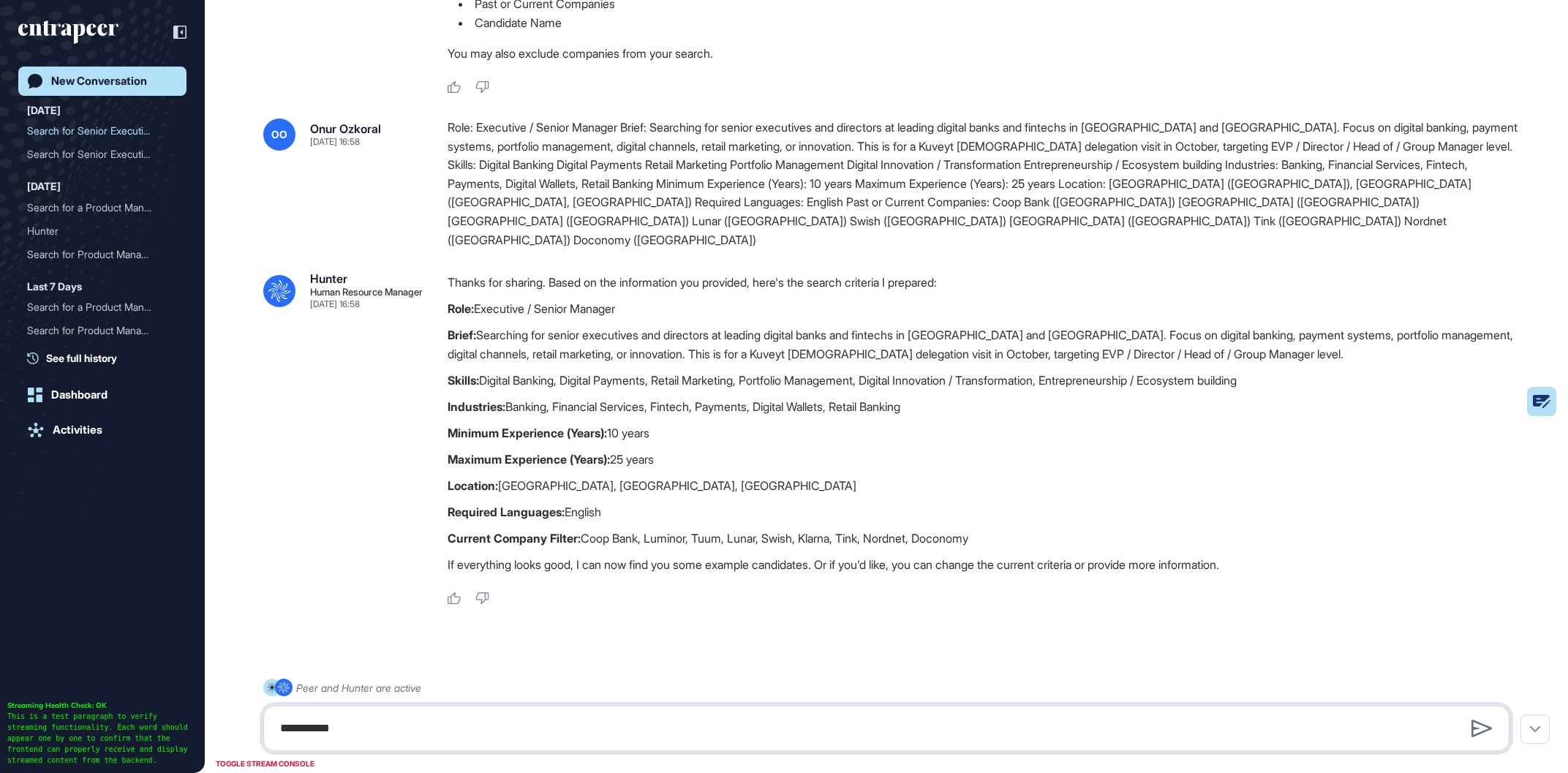
type textarea "**********"
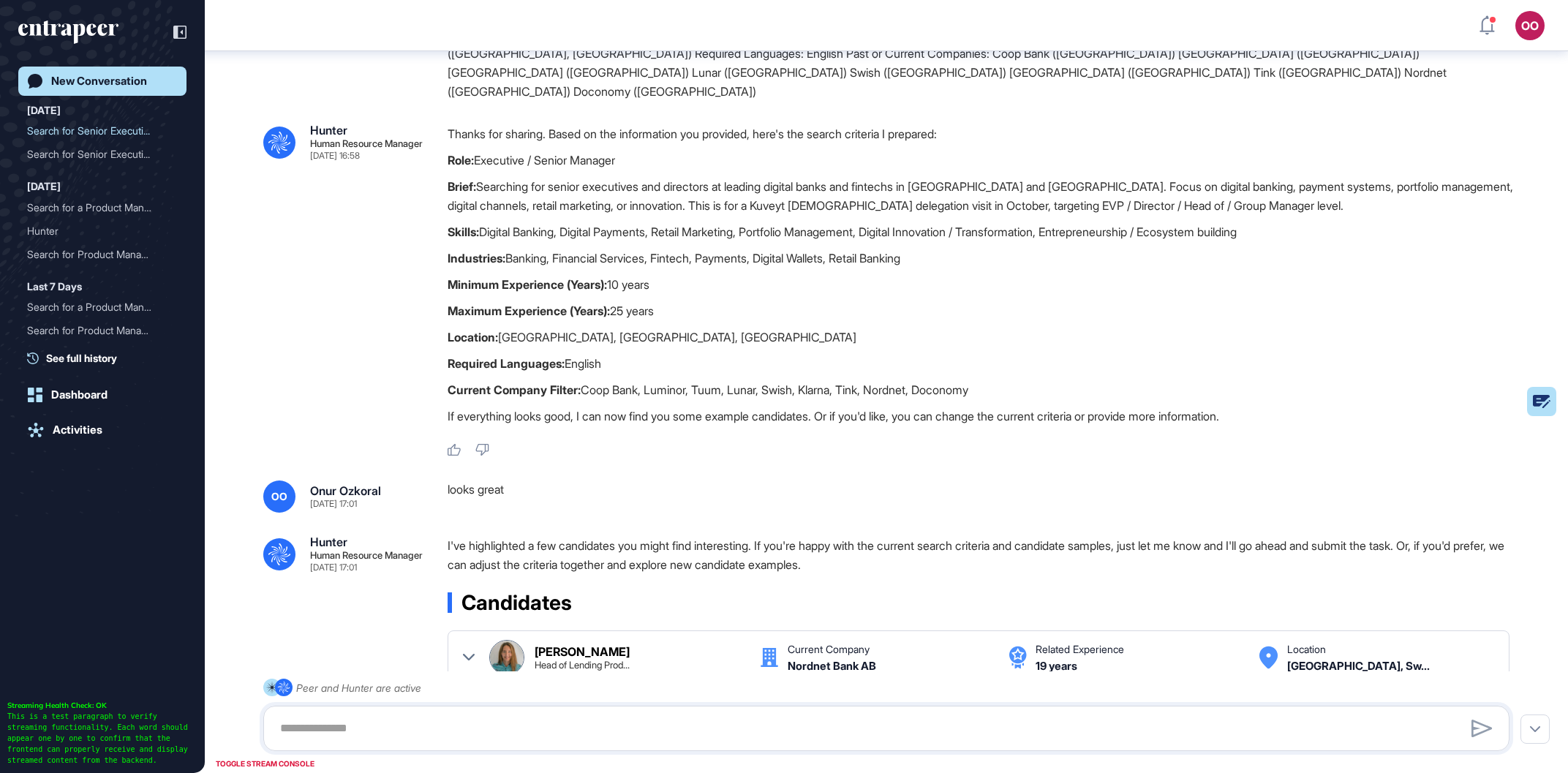
scroll to position [1046, 0]
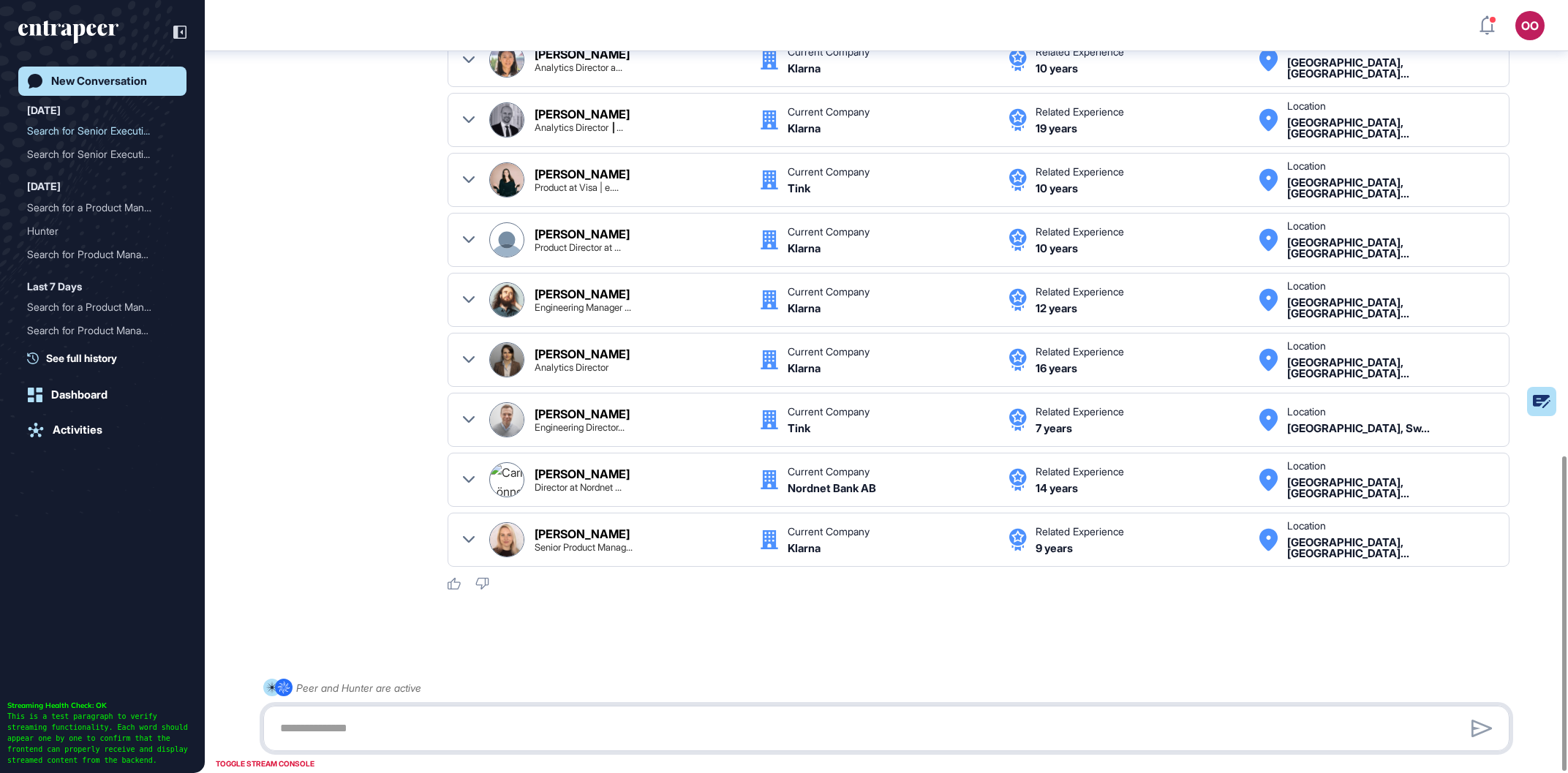
click at [662, 726] on textarea at bounding box center [885, 728] width 1230 height 29
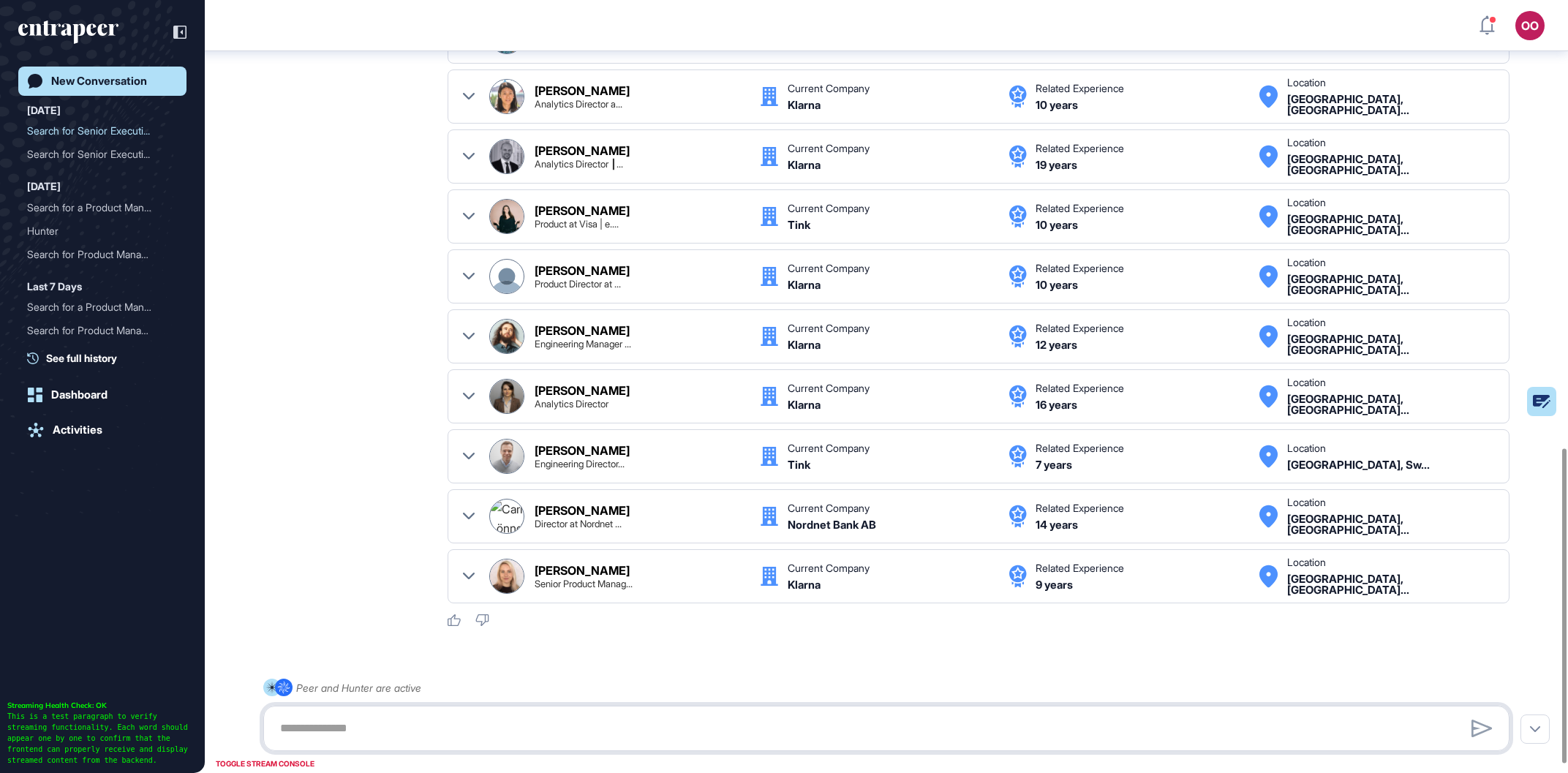
scroll to position [1034, 0]
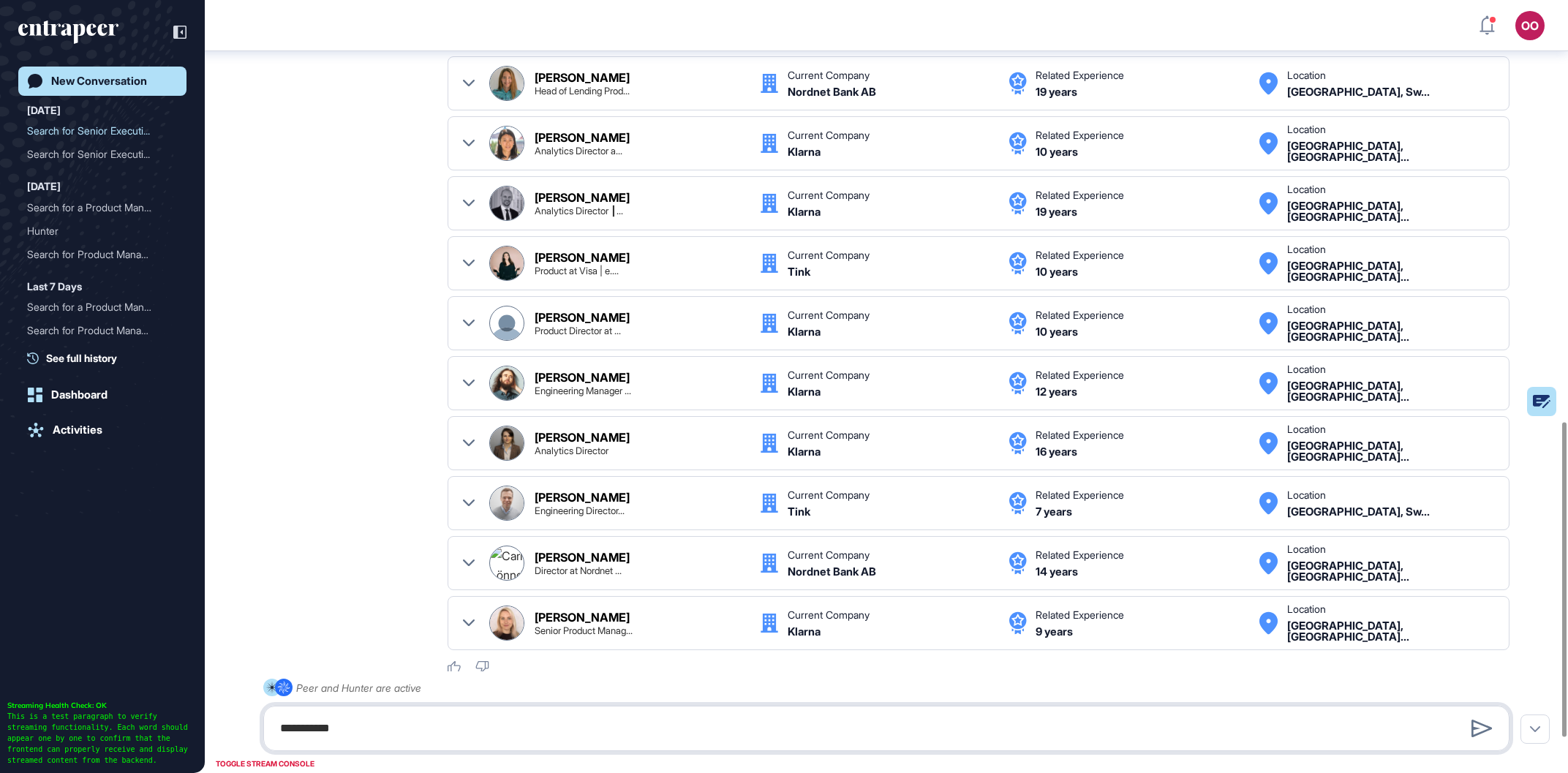
type textarea "**********"
